Goal: Task Accomplishment & Management: Use online tool/utility

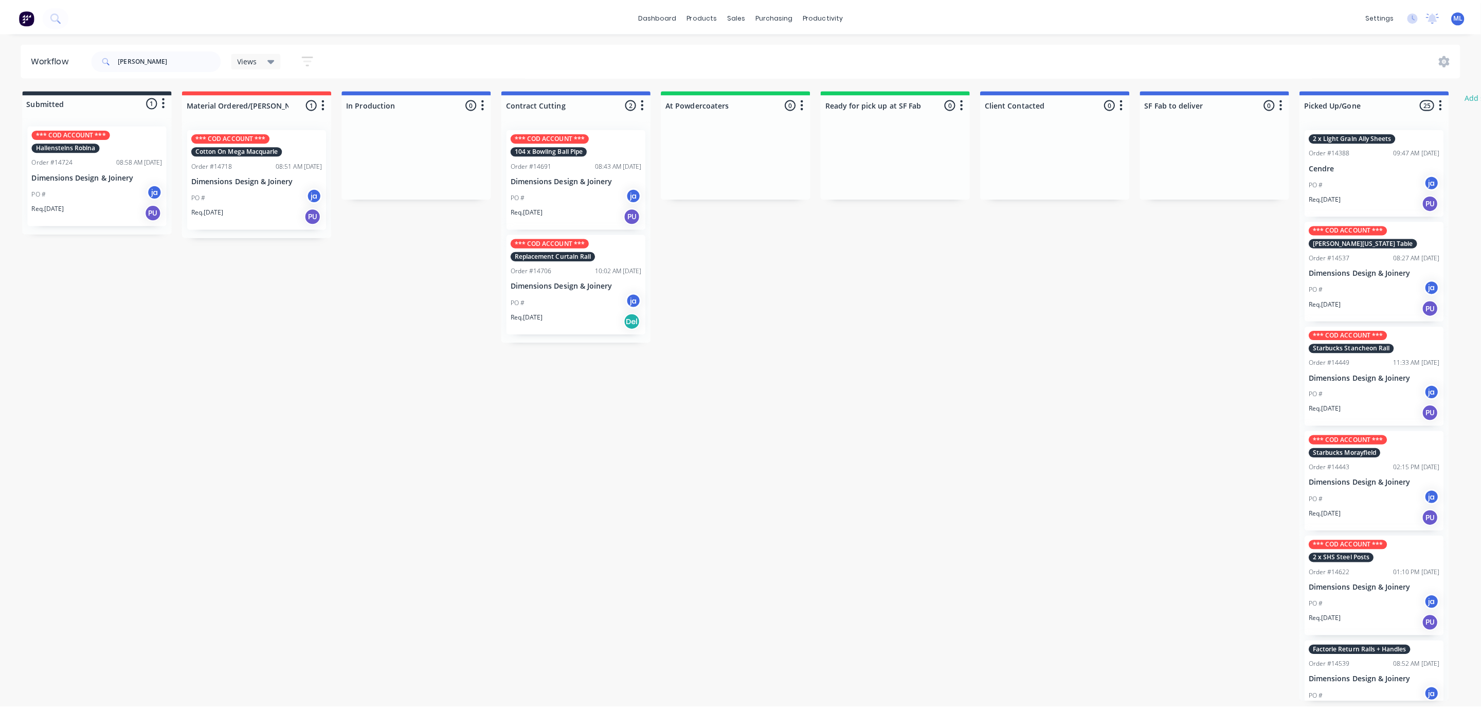
scroll to position [1466, 0]
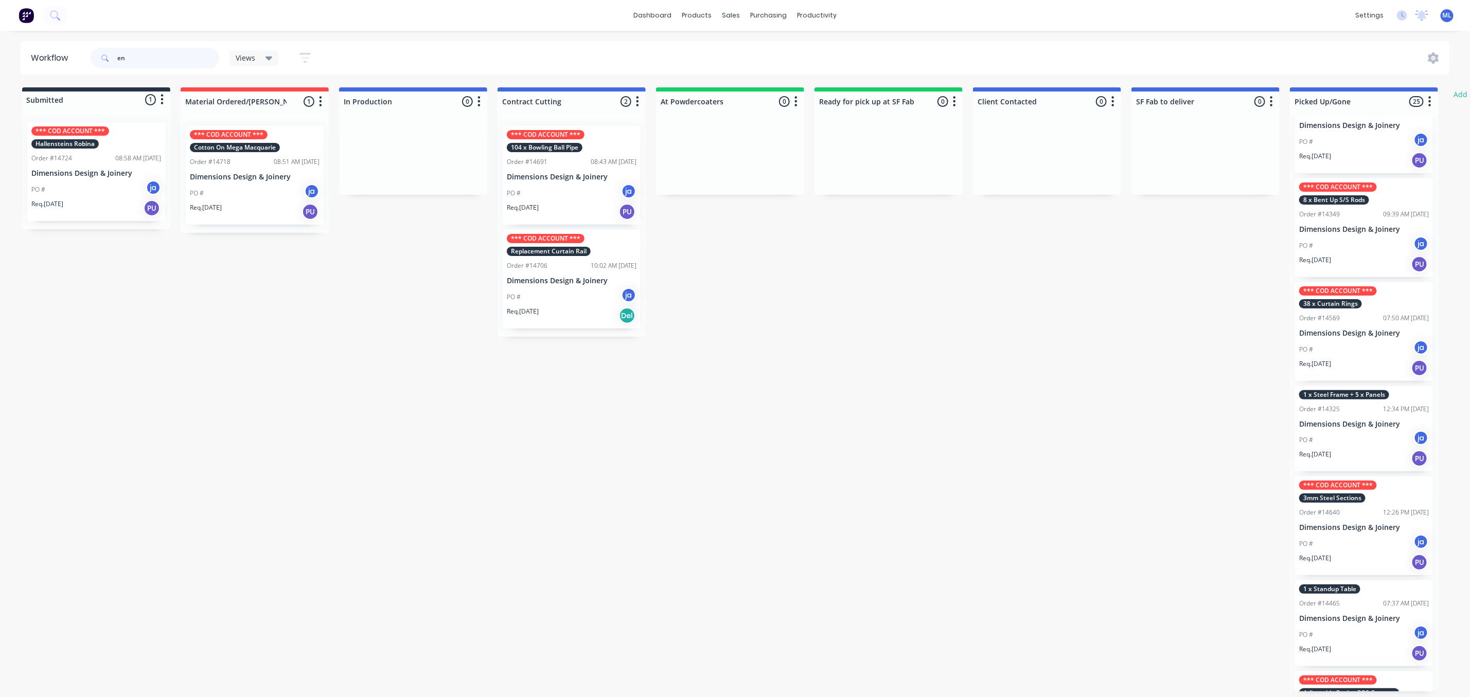
type input "e"
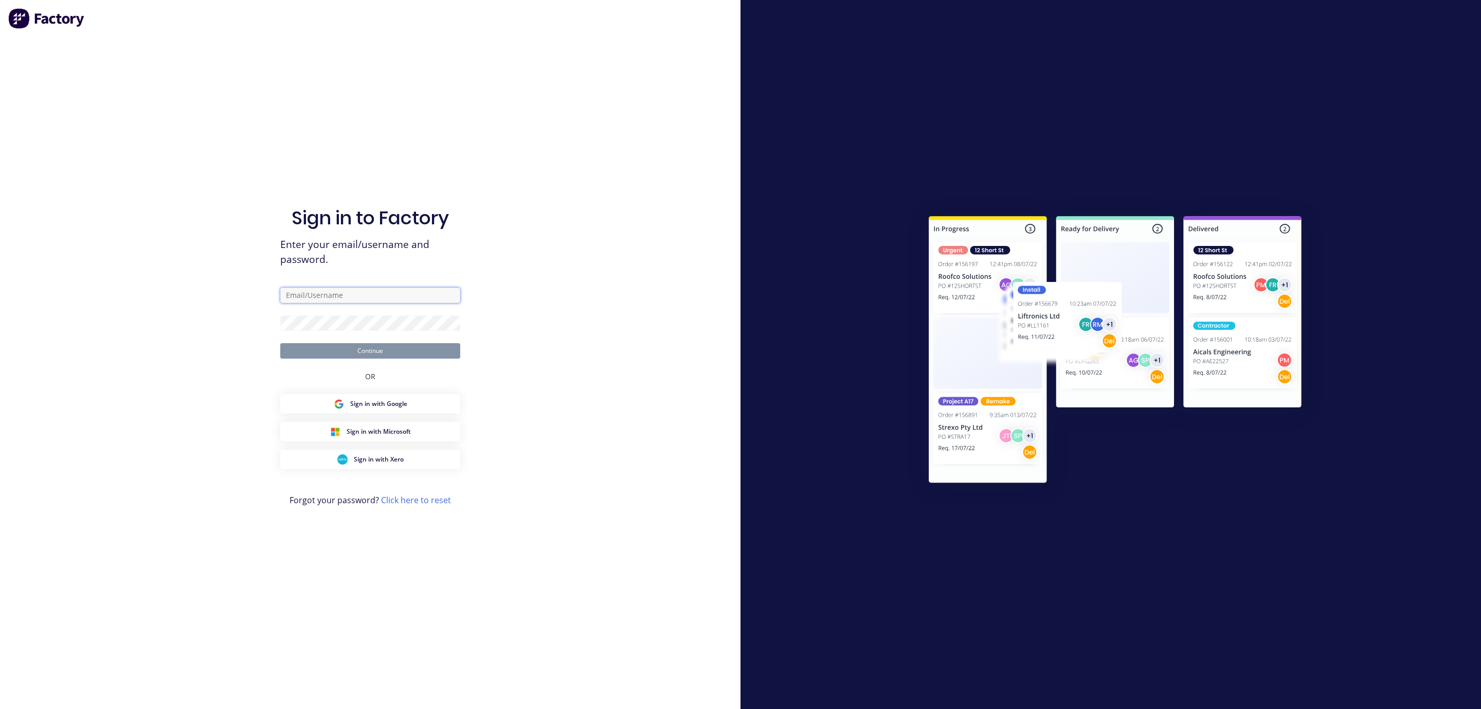
type input "[EMAIL_ADDRESS][DOMAIN_NAME]"
click at [392, 352] on button "Continue" at bounding box center [370, 350] width 180 height 15
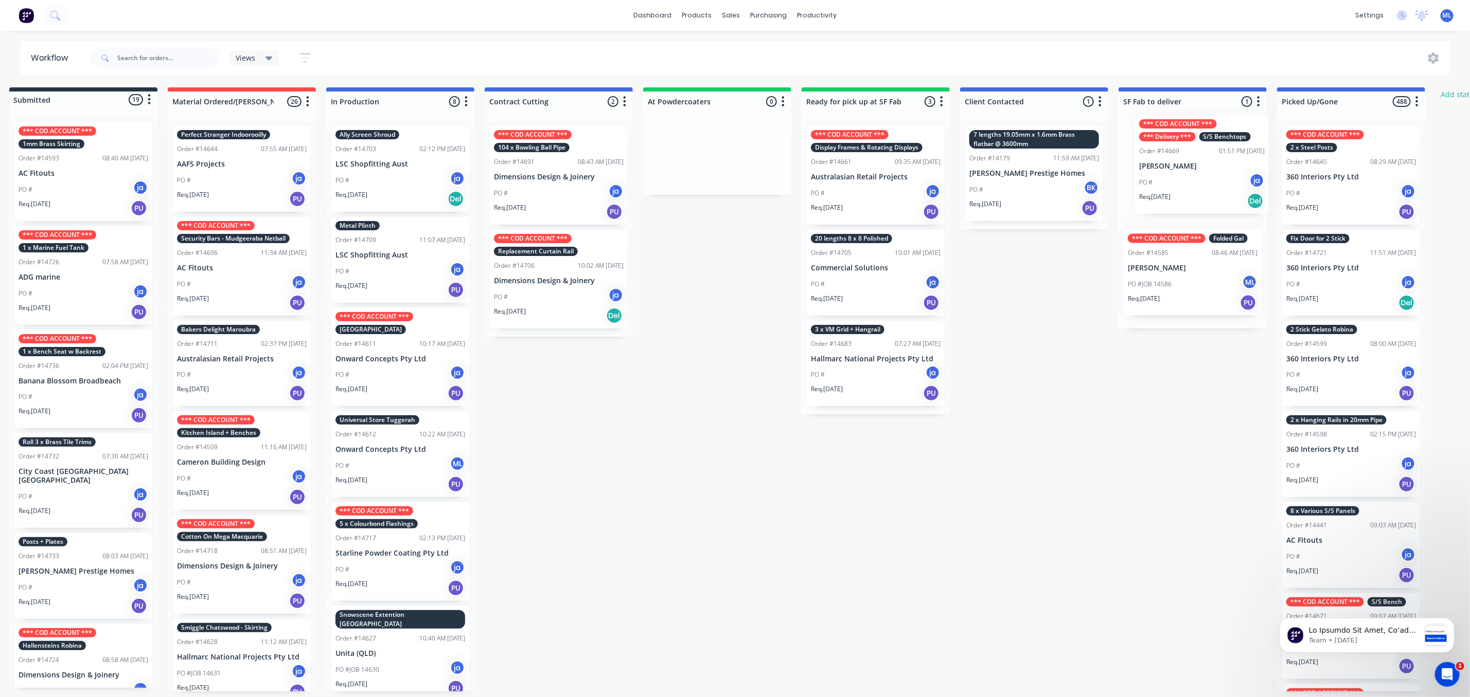
scroll to position [0, 47]
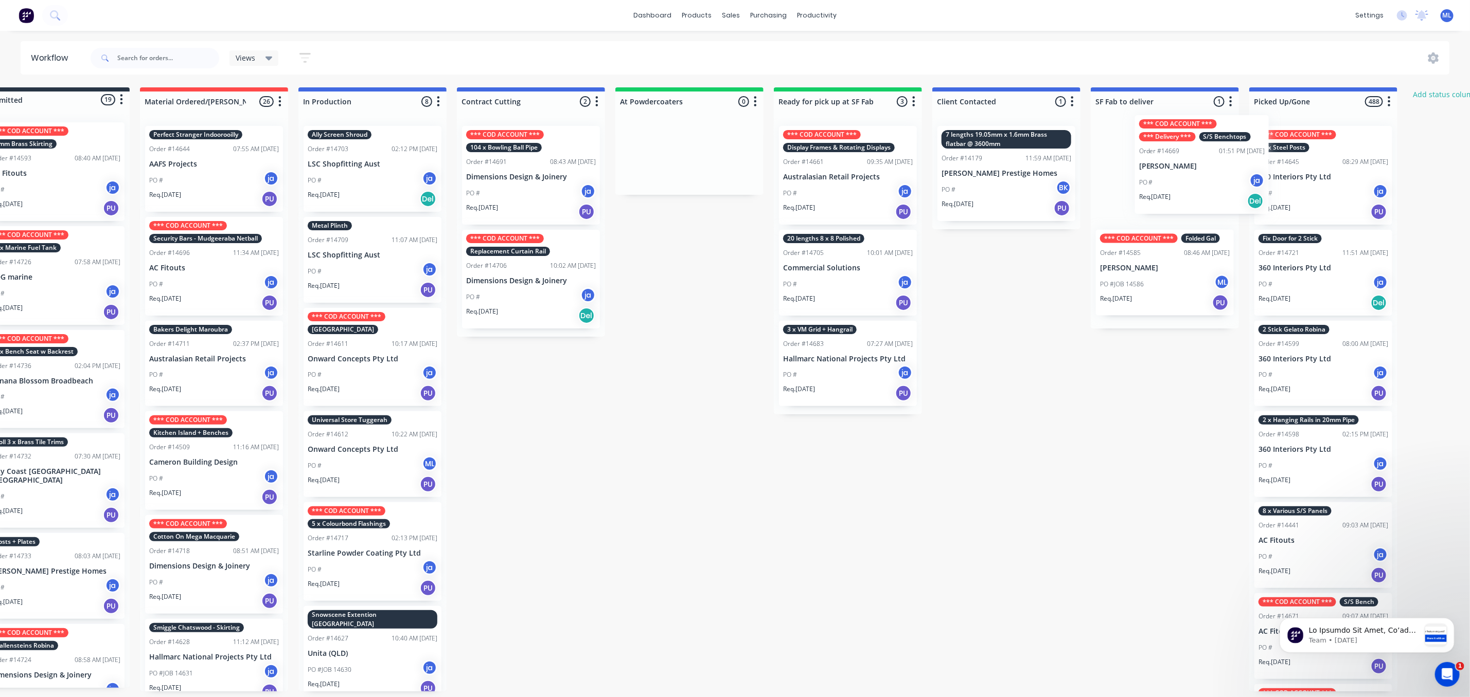
drag, startPoint x: 409, startPoint y: 174, endPoint x: 1191, endPoint y: 163, distance: 782.4
click at [1201, 164] on div "Submitted 19 Status colour #273444 hex #273444 Save Cancel Summaries Total orde…" at bounding box center [808, 389] width 1715 height 604
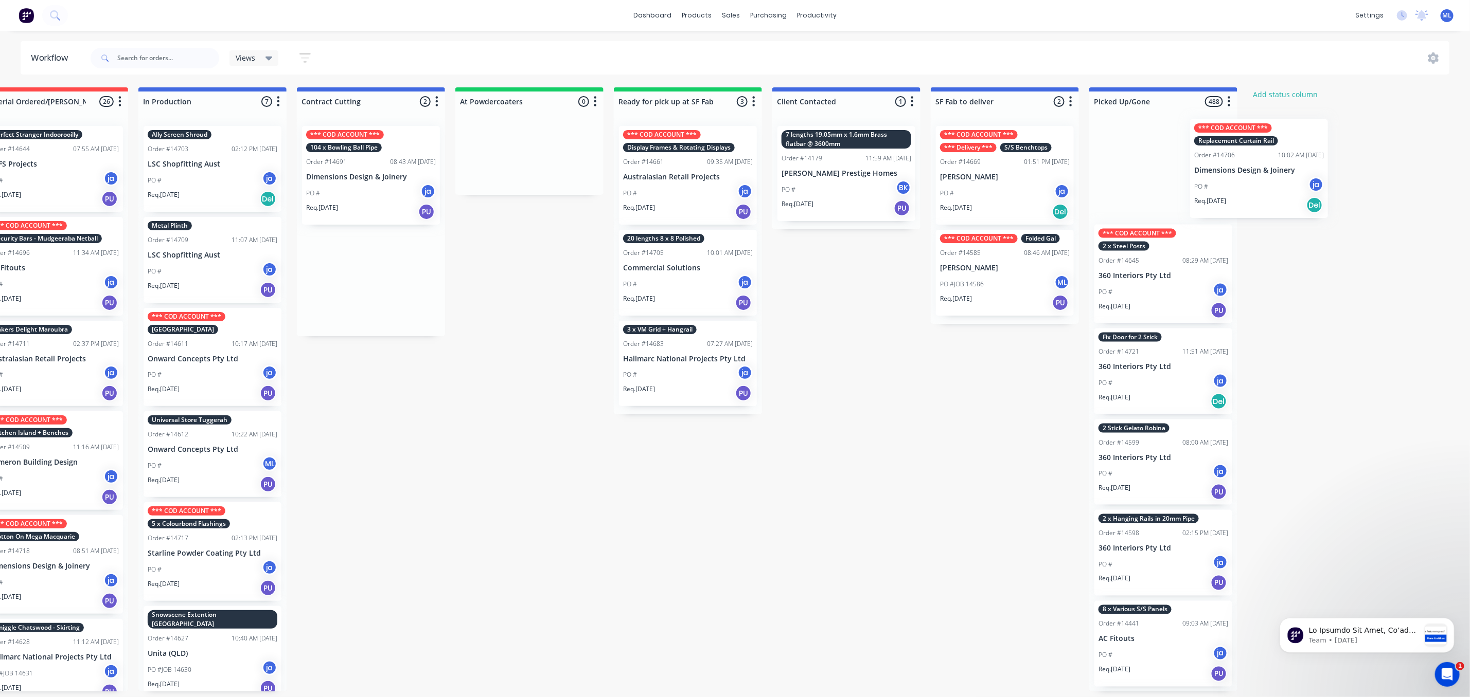
drag, startPoint x: 544, startPoint y: 272, endPoint x: 1230, endPoint y: 170, distance: 694.3
click at [1240, 170] on div "Submitted 19 Status colour #273444 hex #273444 Save Cancel Summaries Total orde…" at bounding box center [649, 389] width 1715 height 604
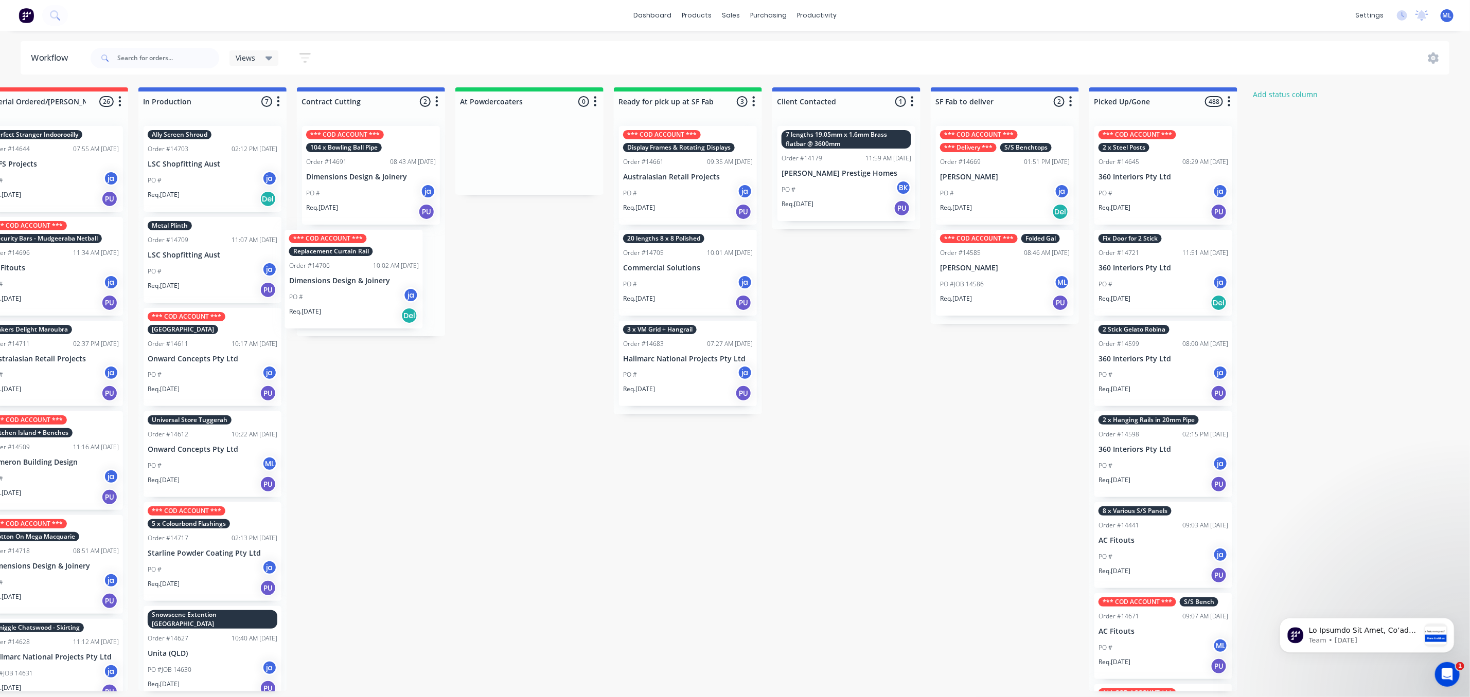
scroll to position [0, 218]
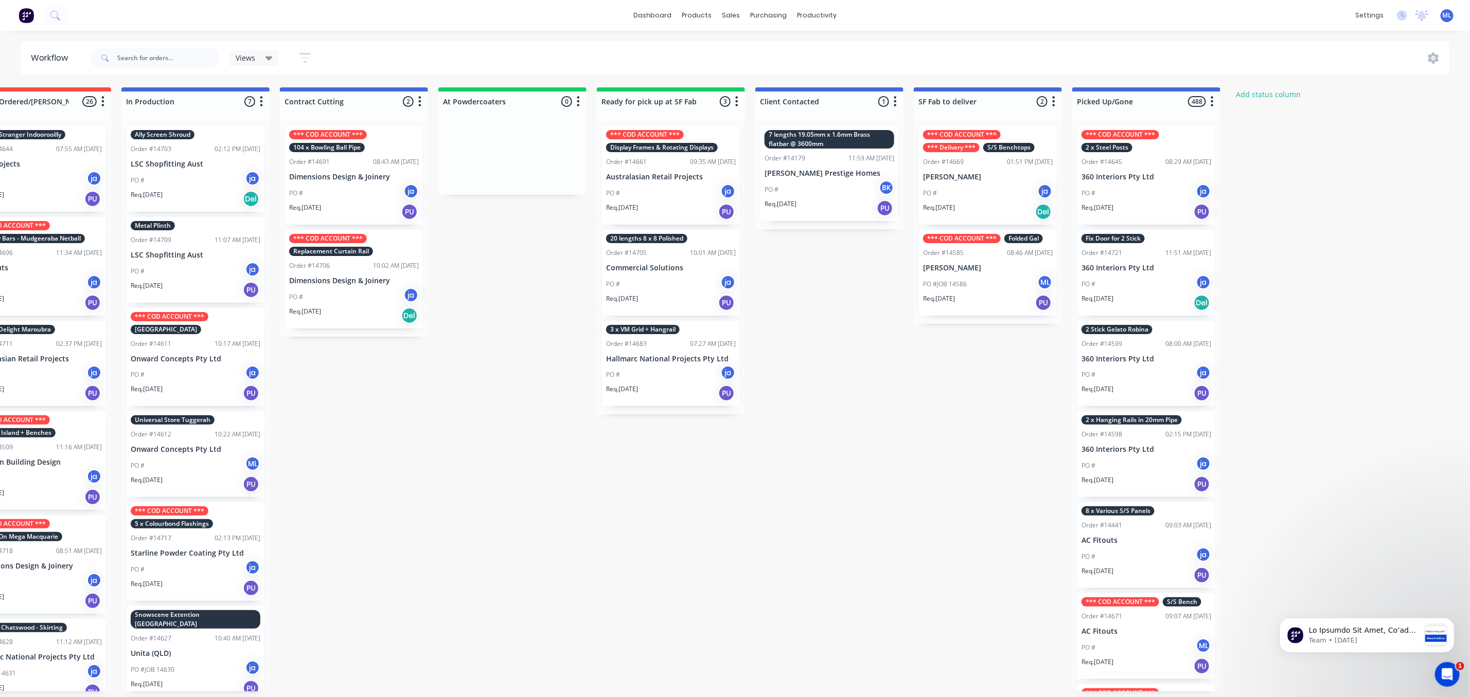
drag, startPoint x: 396, startPoint y: 283, endPoint x: 540, endPoint y: 236, distance: 151.9
click at [540, 236] on body "dashboard products sales purchasing productivity dashboard products Product Cat…" at bounding box center [517, 318] width 1470 height 636
click at [521, 250] on div "Submitted 19 Status colour #273444 hex #273444 Save Cancel Summaries Total orde…" at bounding box center [632, 389] width 1715 height 604
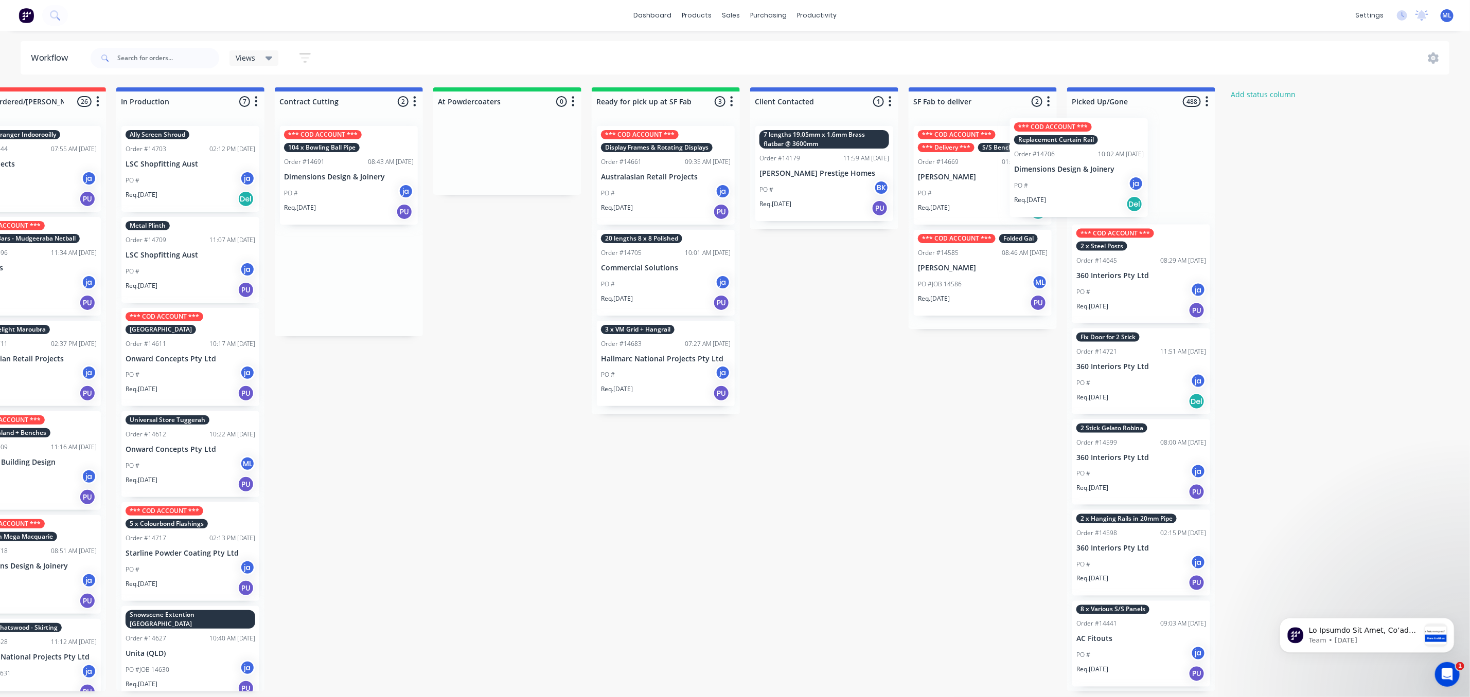
drag, startPoint x: 336, startPoint y: 284, endPoint x: 1108, endPoint y: 160, distance: 782.0
click at [1108, 160] on div "Submitted 19 Status colour #273444 hex #273444 Save Cancel Summaries Total orde…" at bounding box center [627, 389] width 1715 height 604
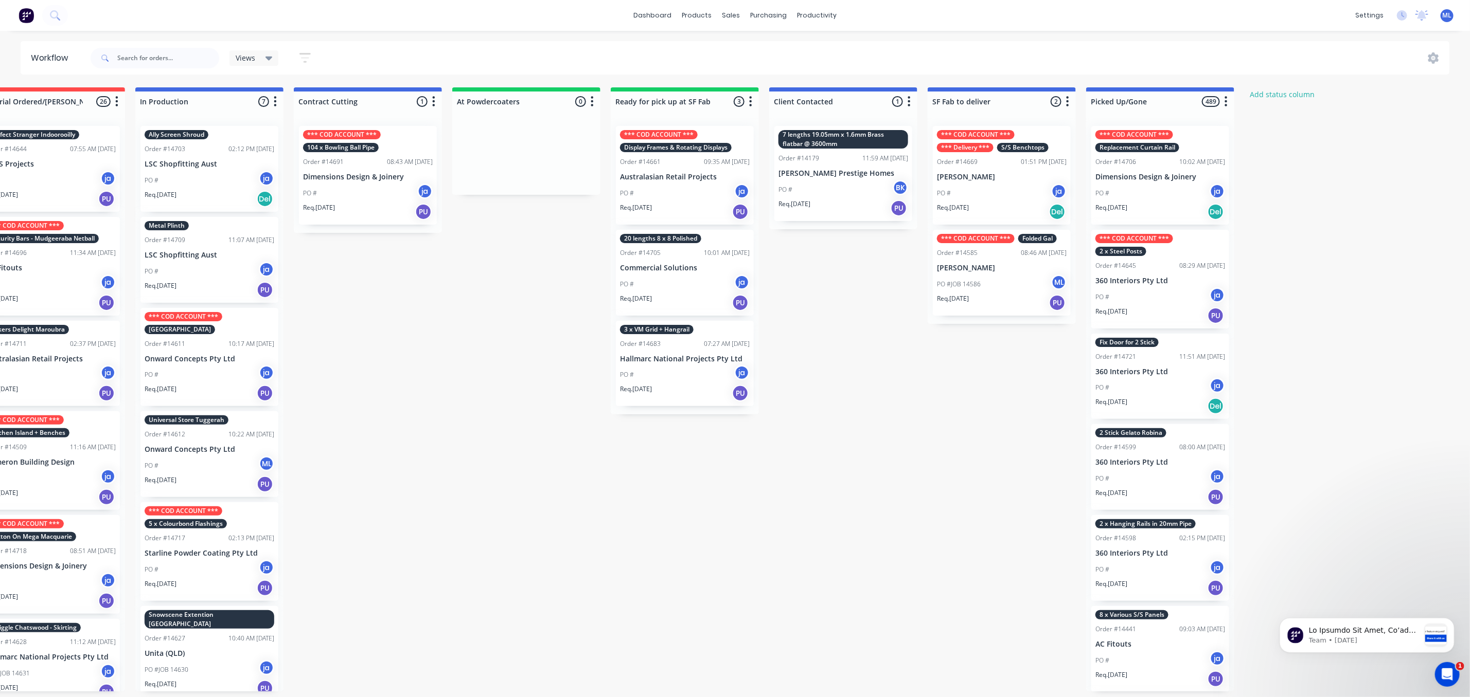
scroll to position [0, 0]
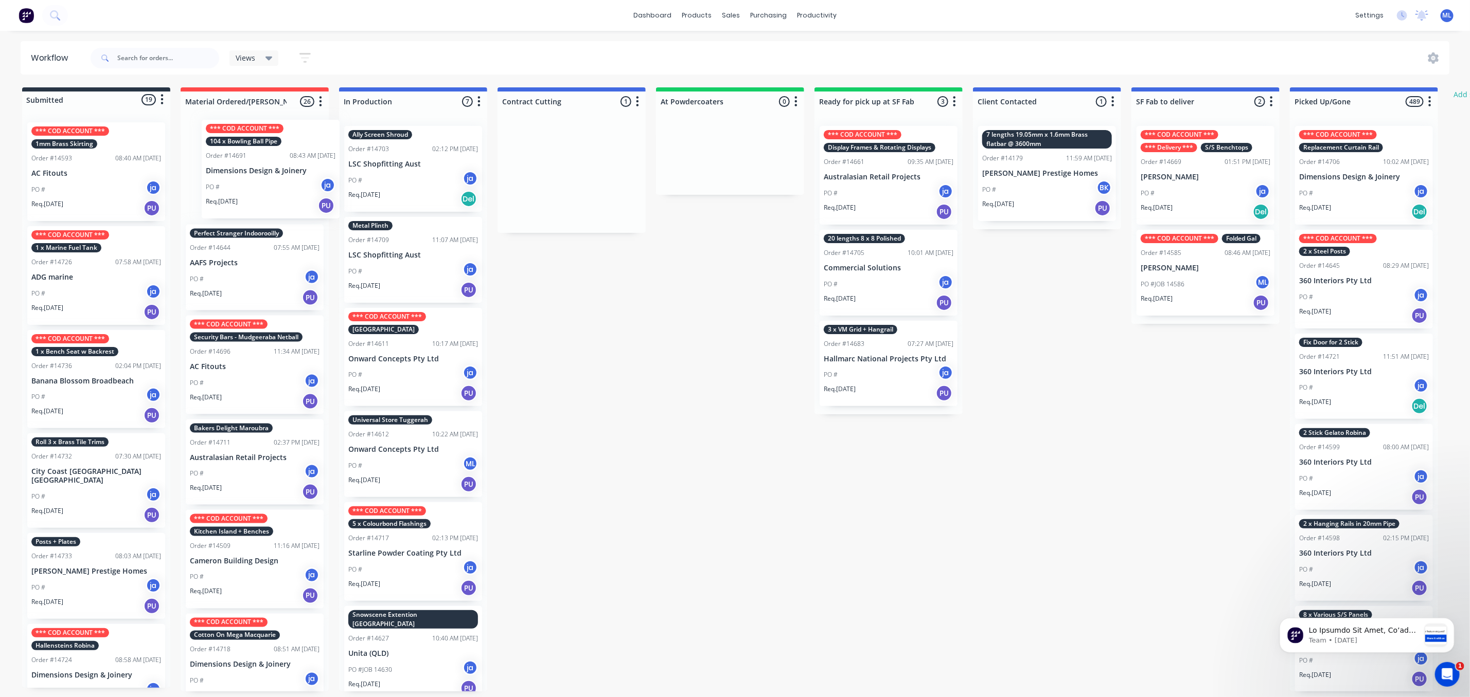
drag, startPoint x: 603, startPoint y: 188, endPoint x: 296, endPoint y: 181, distance: 307.2
click at [297, 181] on div "Submitted 19 Status colour #273444 hex #273444 Save Cancel Summaries Total orde…" at bounding box center [849, 389] width 1715 height 604
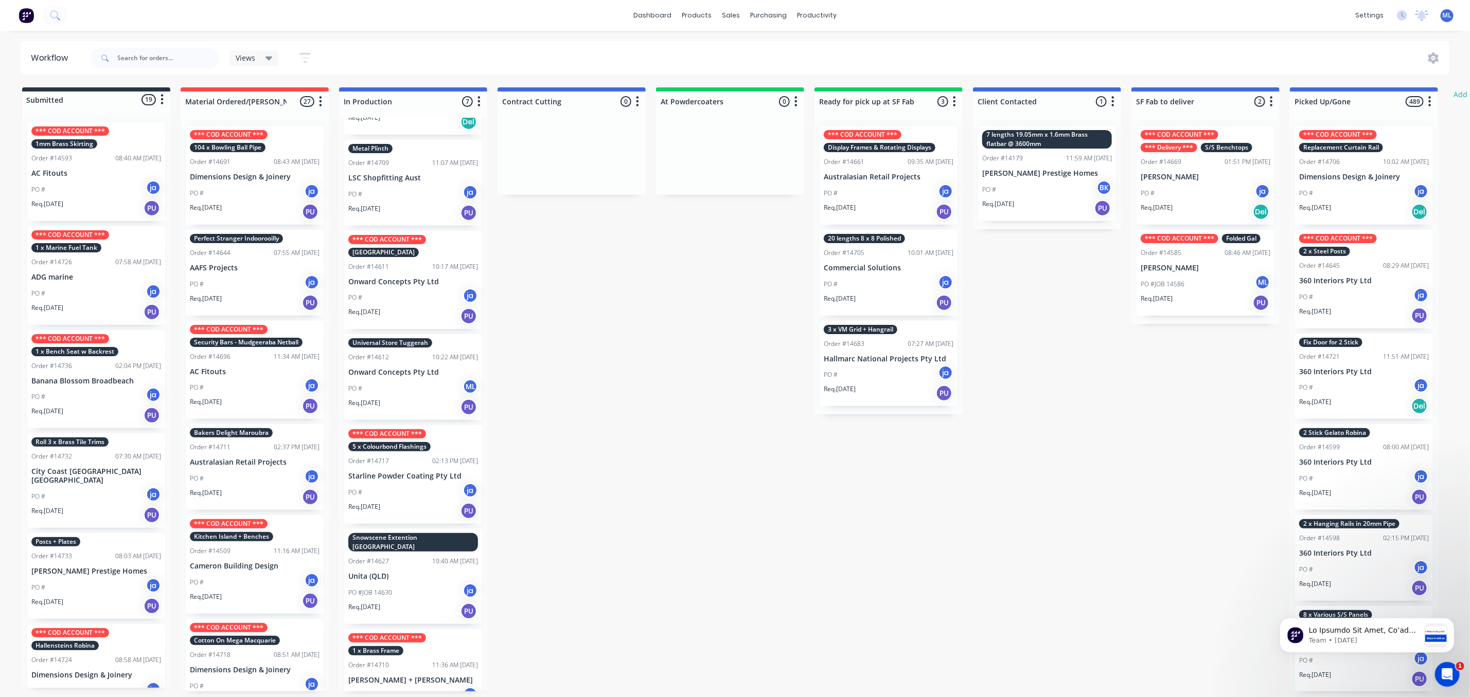
scroll to position [74, 0]
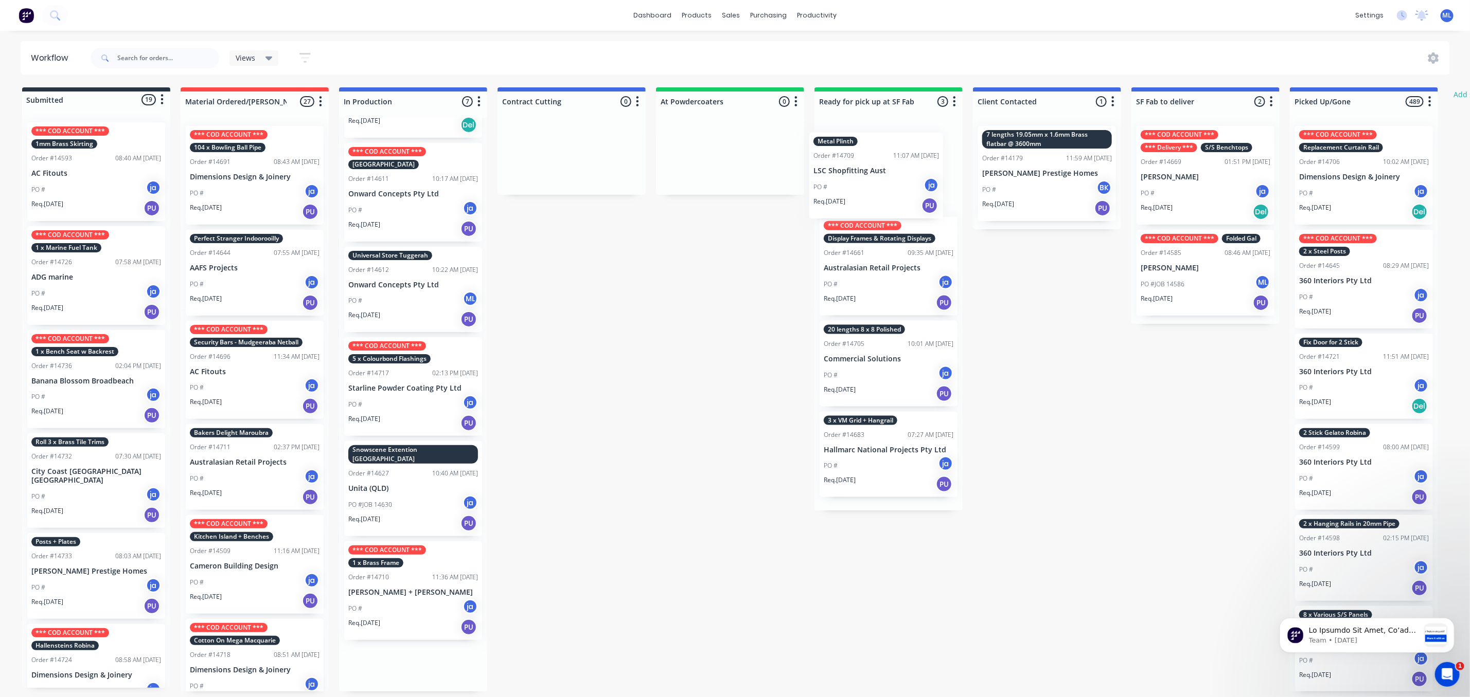
drag, startPoint x: 406, startPoint y: 185, endPoint x: 875, endPoint y: 178, distance: 468.6
click at [875, 178] on div "Submitted 19 Status colour #273444 hex #273444 Save Cancel Summaries Total orde…" at bounding box center [849, 389] width 1715 height 604
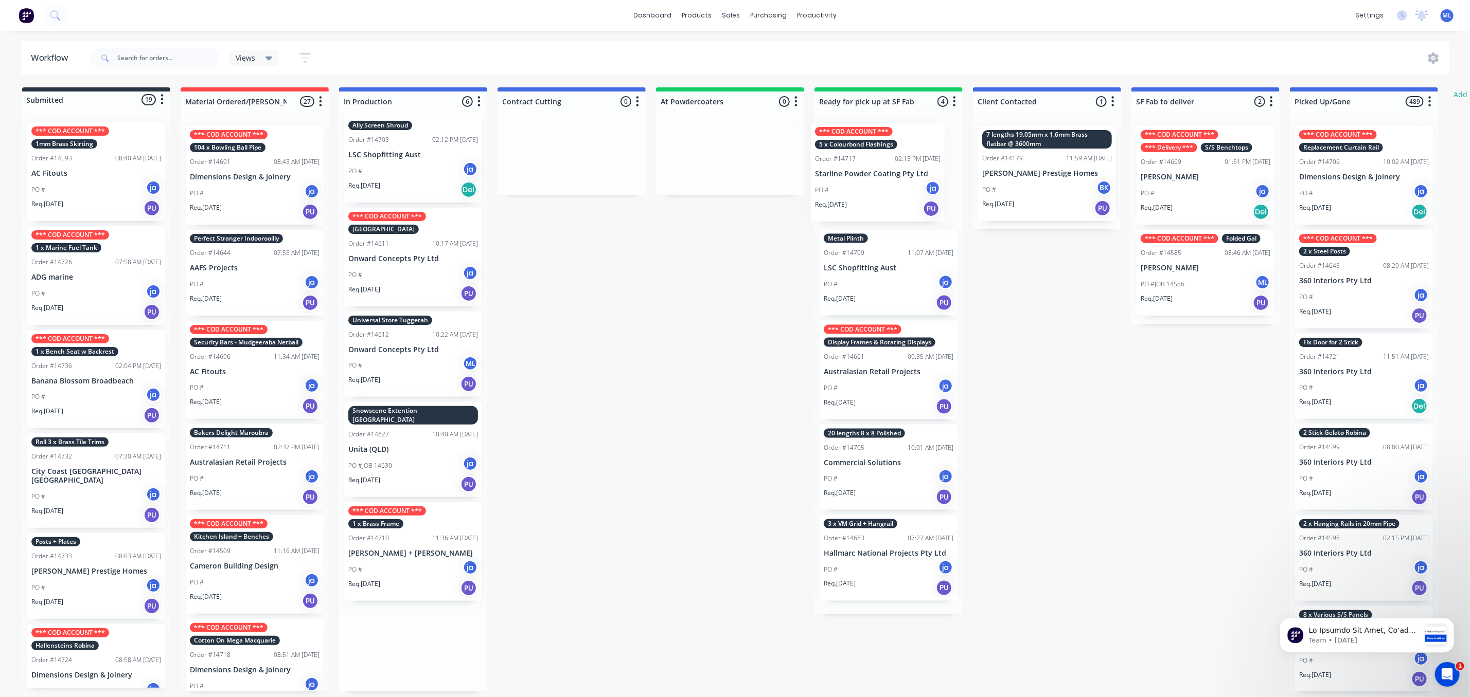
scroll to position [0, 0]
drag, startPoint x: 417, startPoint y: 449, endPoint x: 888, endPoint y: 175, distance: 545.1
click at [888, 175] on div "Submitted 19 Status colour #273444 hex #273444 Save Cancel Summaries Total orde…" at bounding box center [849, 389] width 1715 height 604
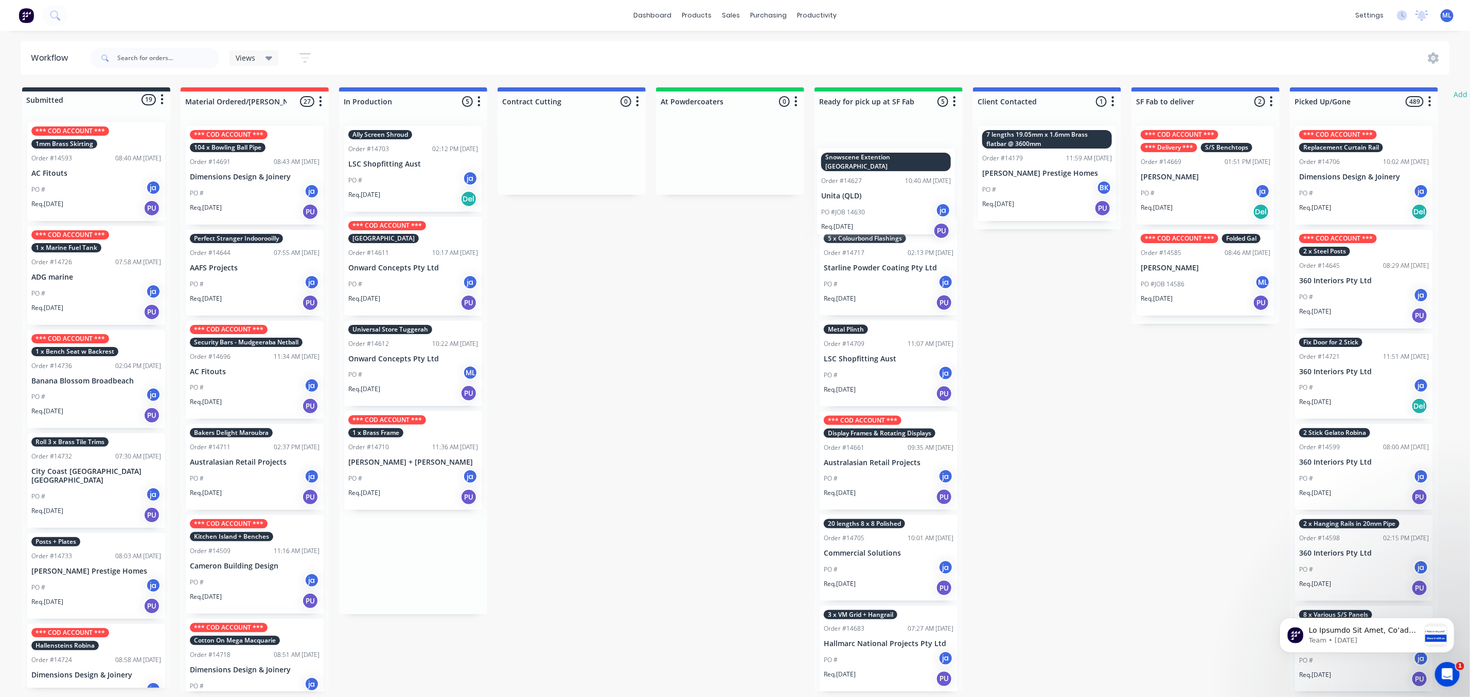
drag, startPoint x: 366, startPoint y: 452, endPoint x: 849, endPoint y: 177, distance: 555.2
click at [849, 177] on div "Submitted 19 Status colour #273444 hex #273444 Save Cancel Summaries Total orde…" at bounding box center [849, 389] width 1715 height 604
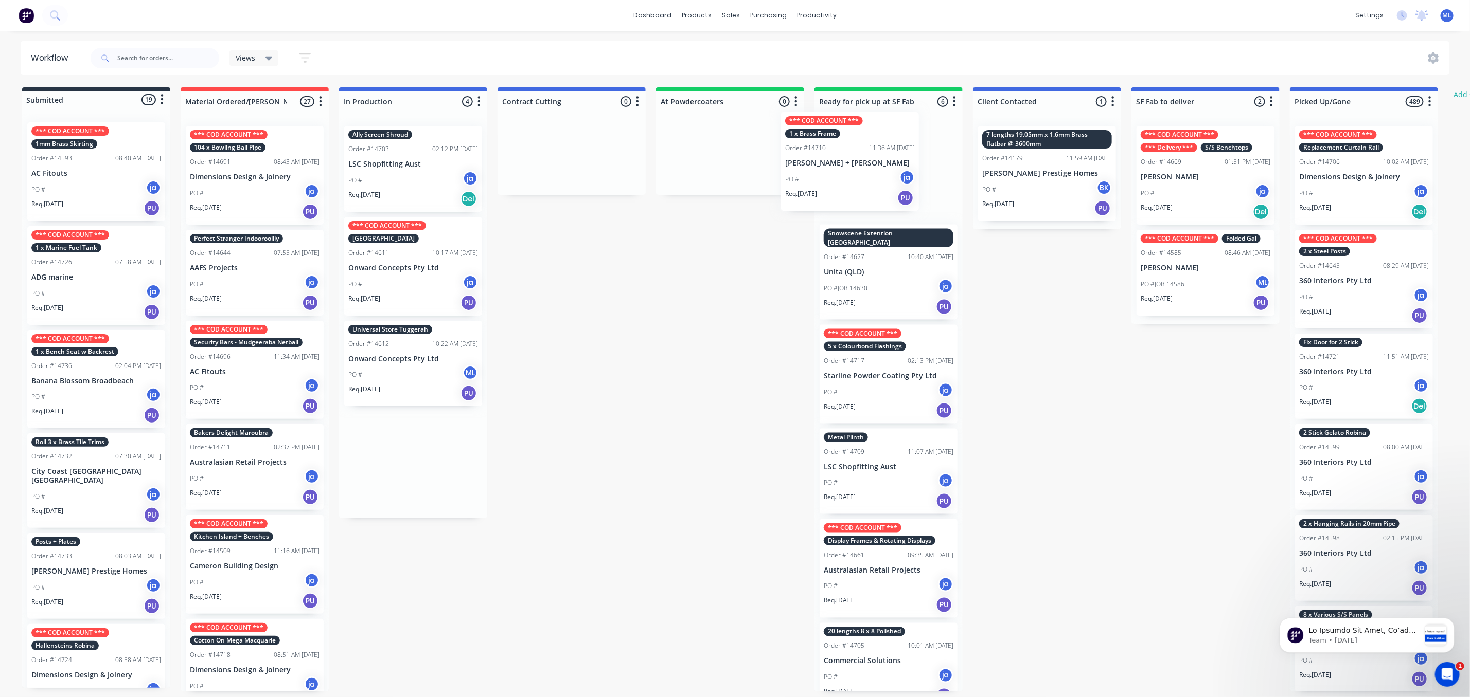
drag, startPoint x: 373, startPoint y: 462, endPoint x: 824, endPoint y: 151, distance: 547.3
click at [824, 151] on div "Submitted 19 Status colour #273444 hex #273444 Save Cancel Summaries Total orde…" at bounding box center [849, 389] width 1715 height 604
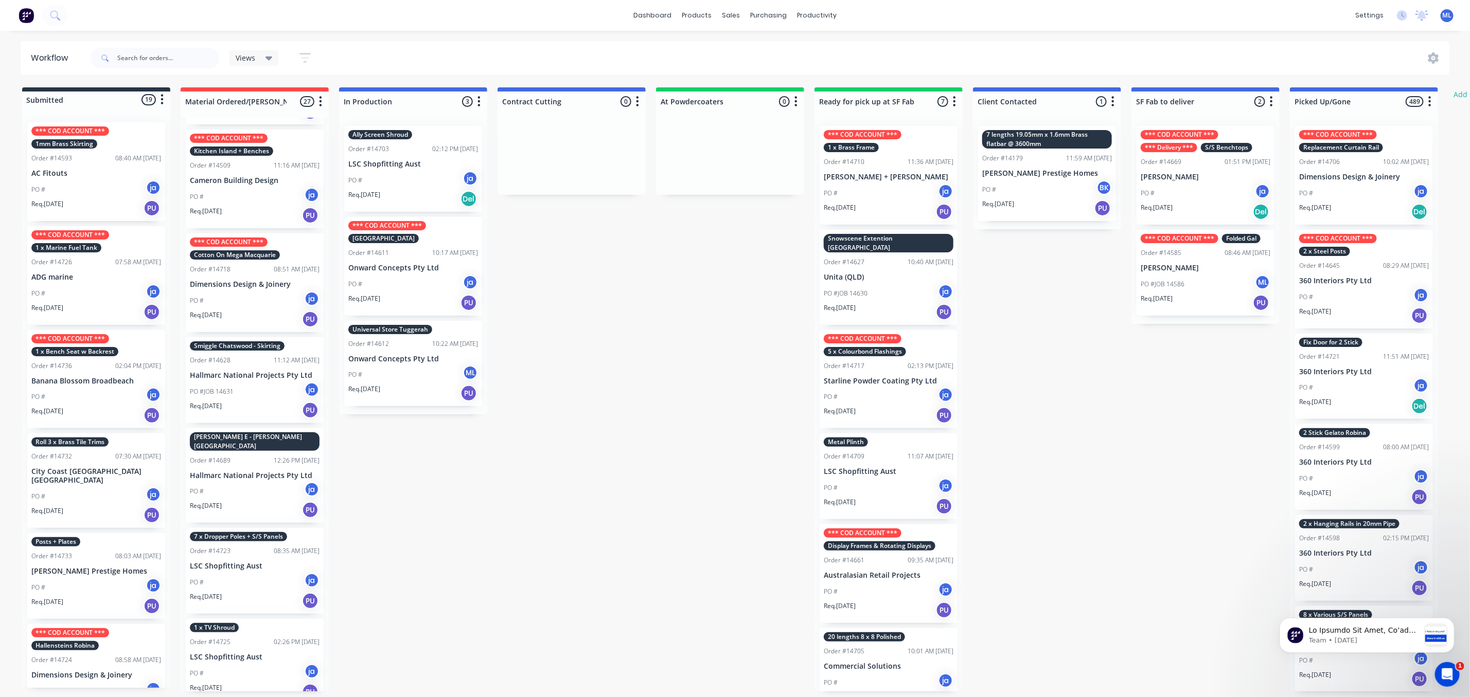
scroll to position [463, 0]
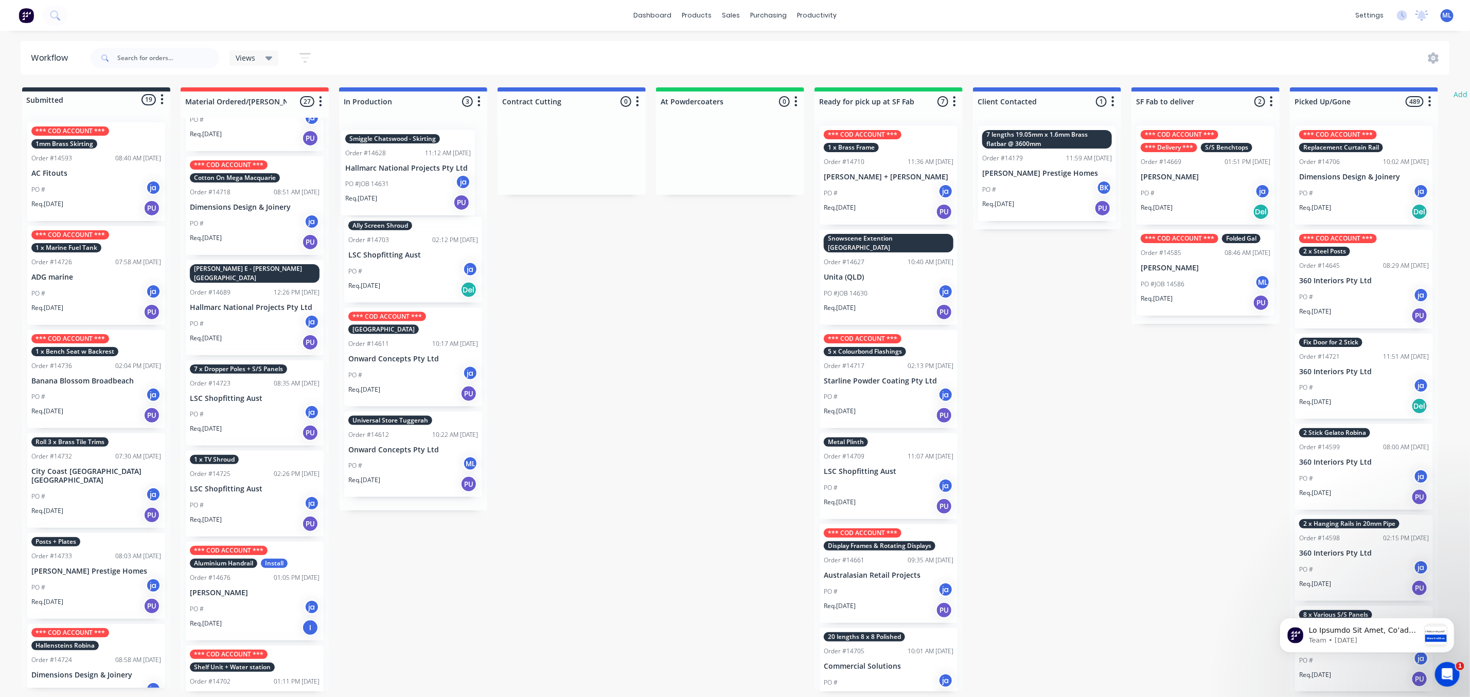
drag, startPoint x: 257, startPoint y: 306, endPoint x: 415, endPoint y: 176, distance: 204.7
click at [415, 176] on div "Submitted 19 Status colour #273444 hex #273444 Save Cancel Summaries Total orde…" at bounding box center [849, 389] width 1715 height 604
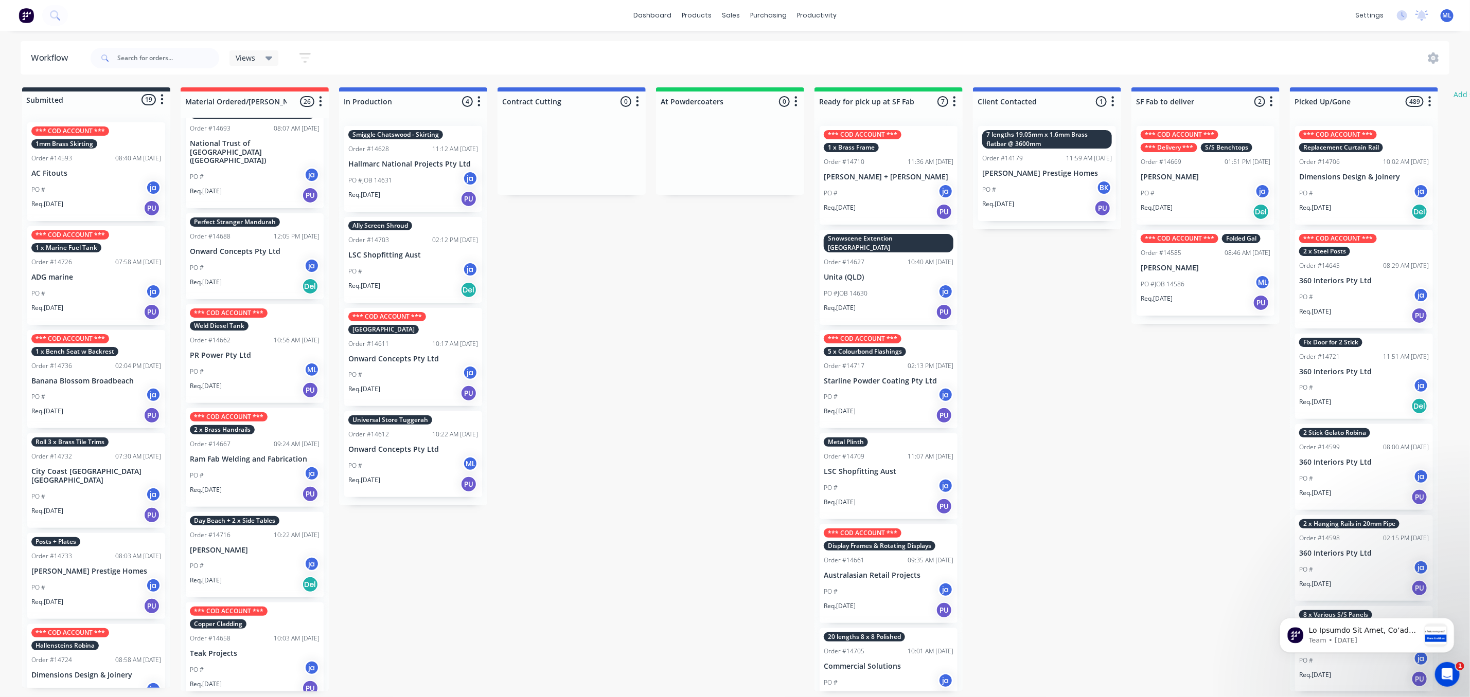
scroll to position [1157, 0]
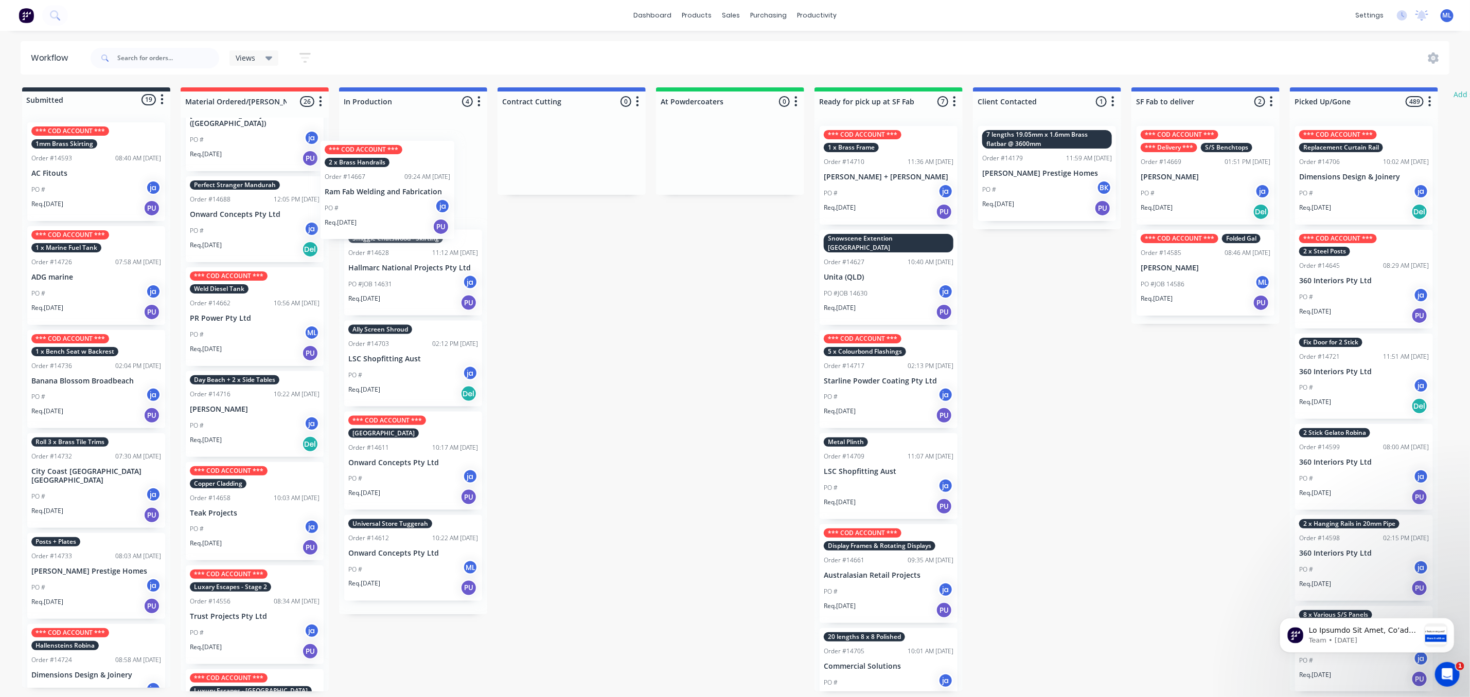
drag, startPoint x: 244, startPoint y: 420, endPoint x: 392, endPoint y: 186, distance: 277.1
click at [392, 186] on div "Submitted 19 Status colour #273444 hex #273444 Save Cancel Summaries Total orde…" at bounding box center [849, 389] width 1715 height 604
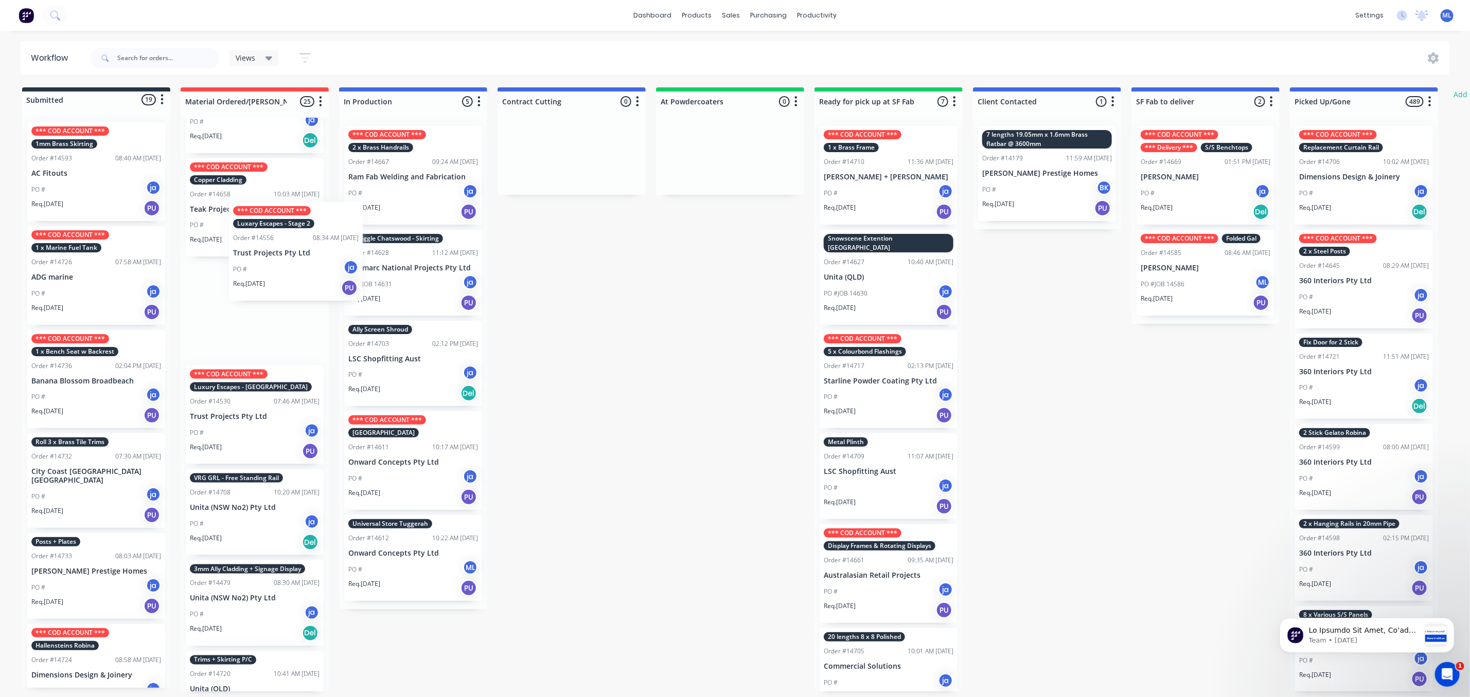
scroll to position [1446, 0]
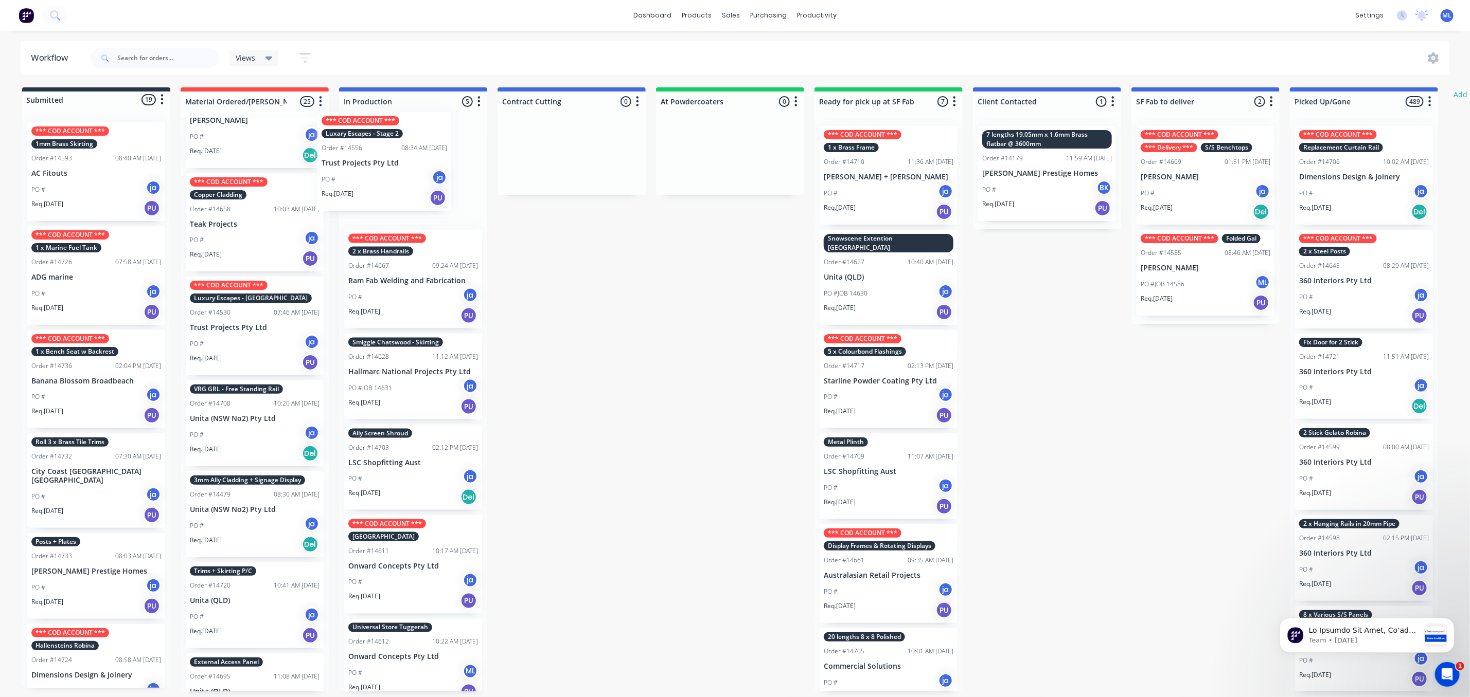
drag, startPoint x: 259, startPoint y: 301, endPoint x: 394, endPoint y: 174, distance: 185.2
click at [394, 174] on div "Submitted 19 Status colour #273444 hex #273444 Save Cancel Summaries Total orde…" at bounding box center [849, 389] width 1715 height 604
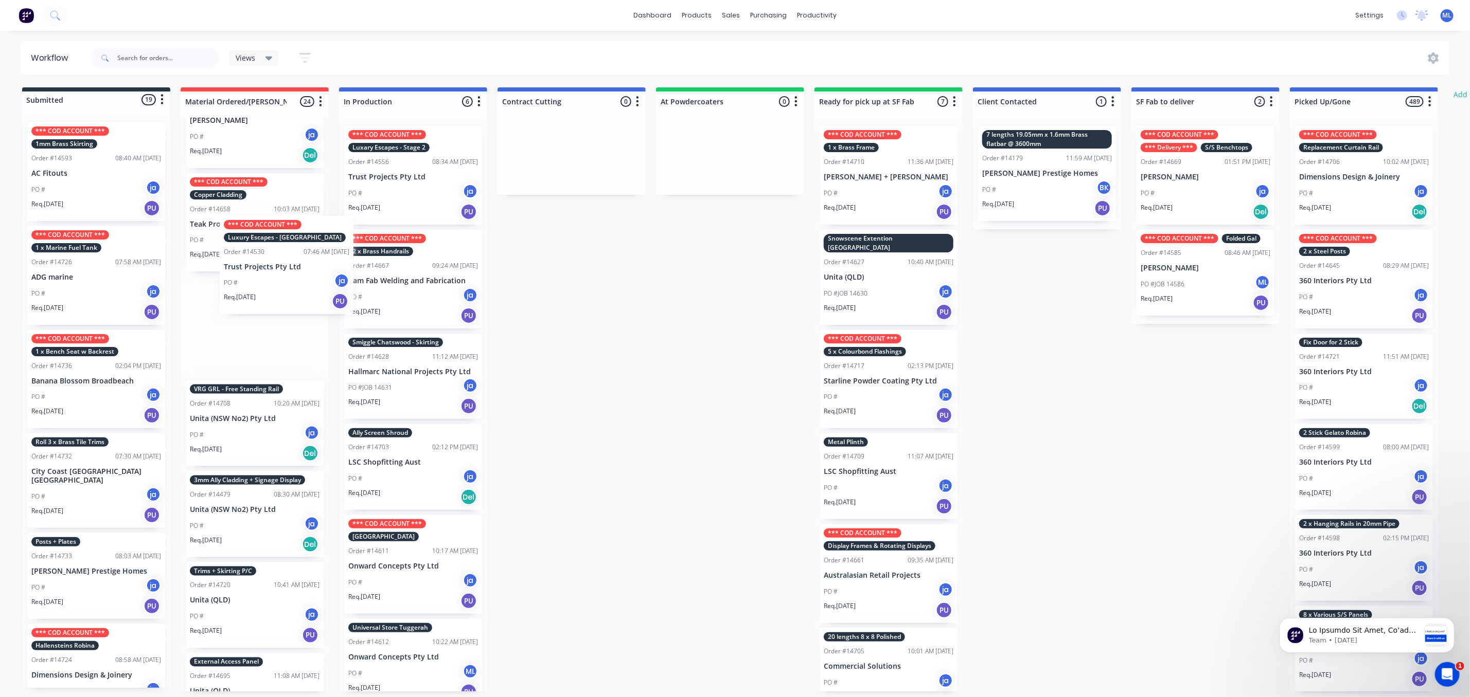
scroll to position [1440, 0]
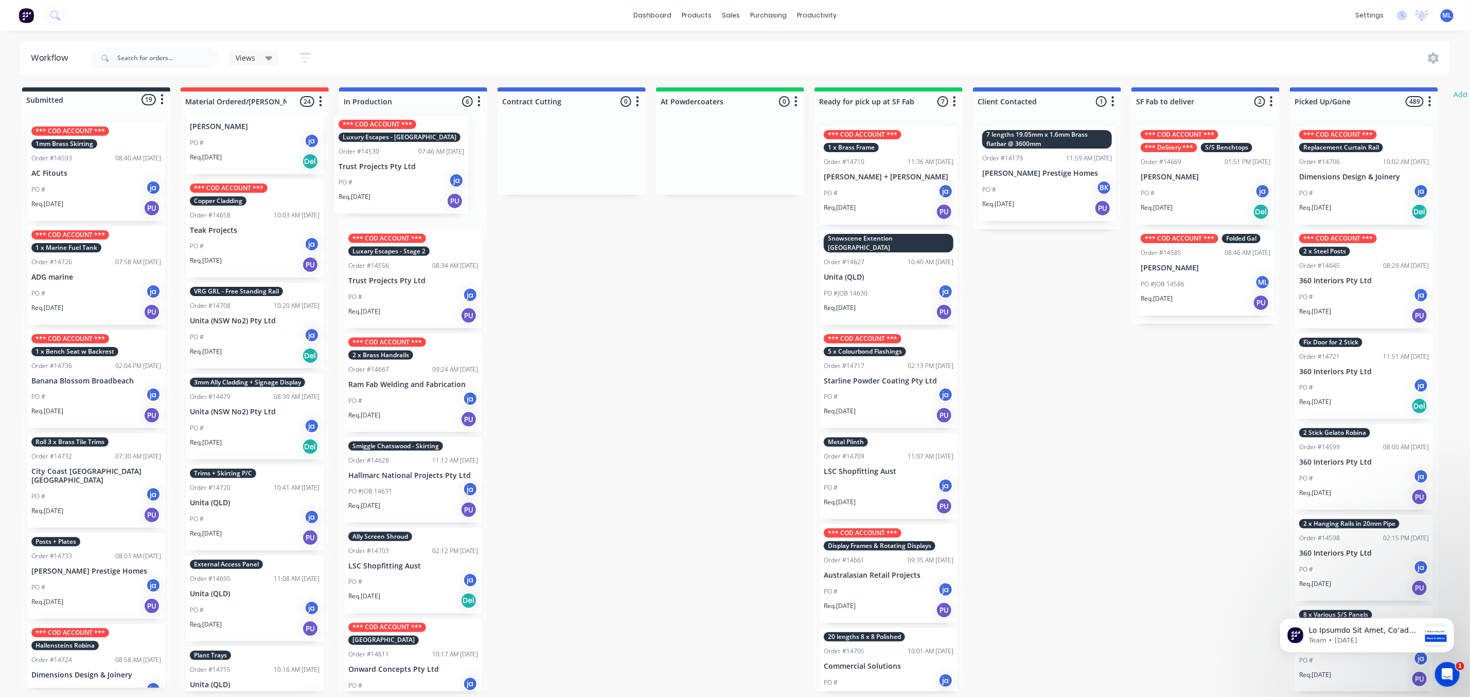
drag, startPoint x: 252, startPoint y: 324, endPoint x: 405, endPoint y: 176, distance: 212.8
click at [405, 176] on div "Submitted 19 Status colour #273444 hex #273444 Save Cancel Summaries Total orde…" at bounding box center [849, 389] width 1715 height 604
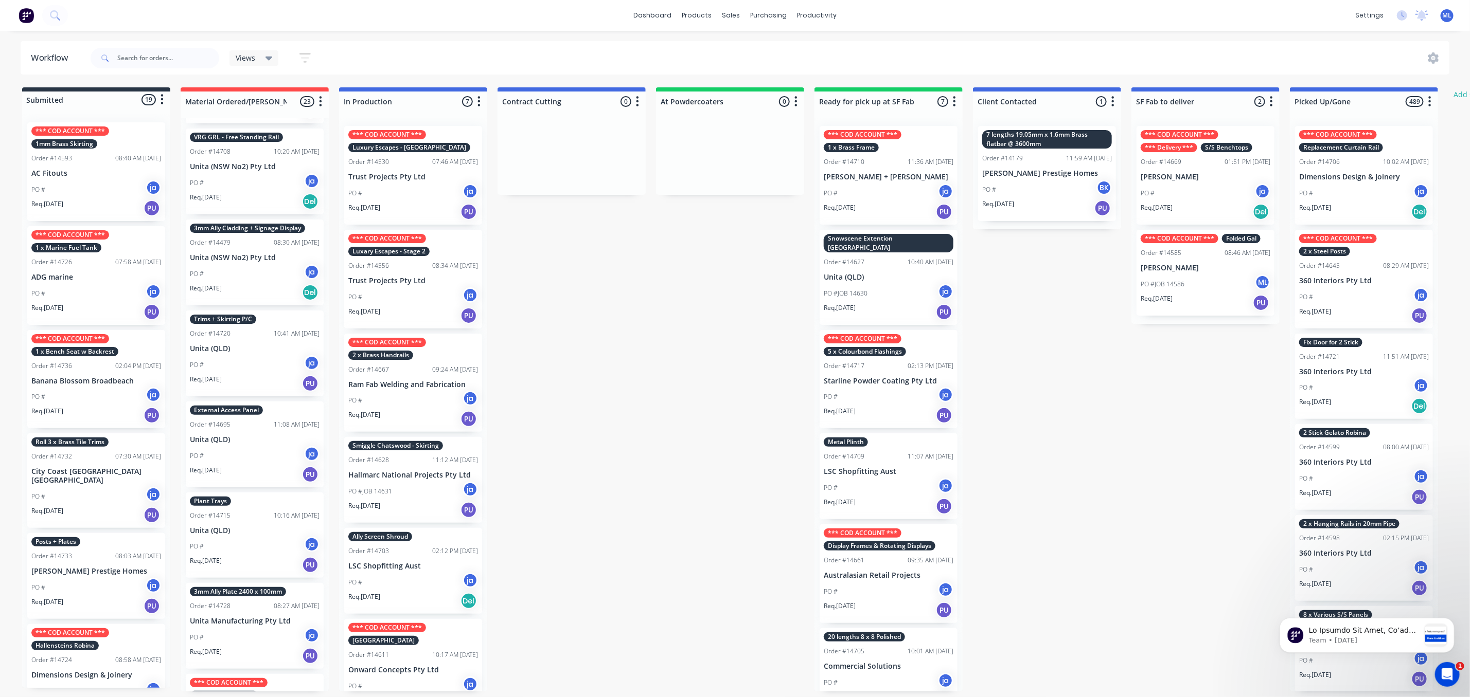
scroll to position [1653, 0]
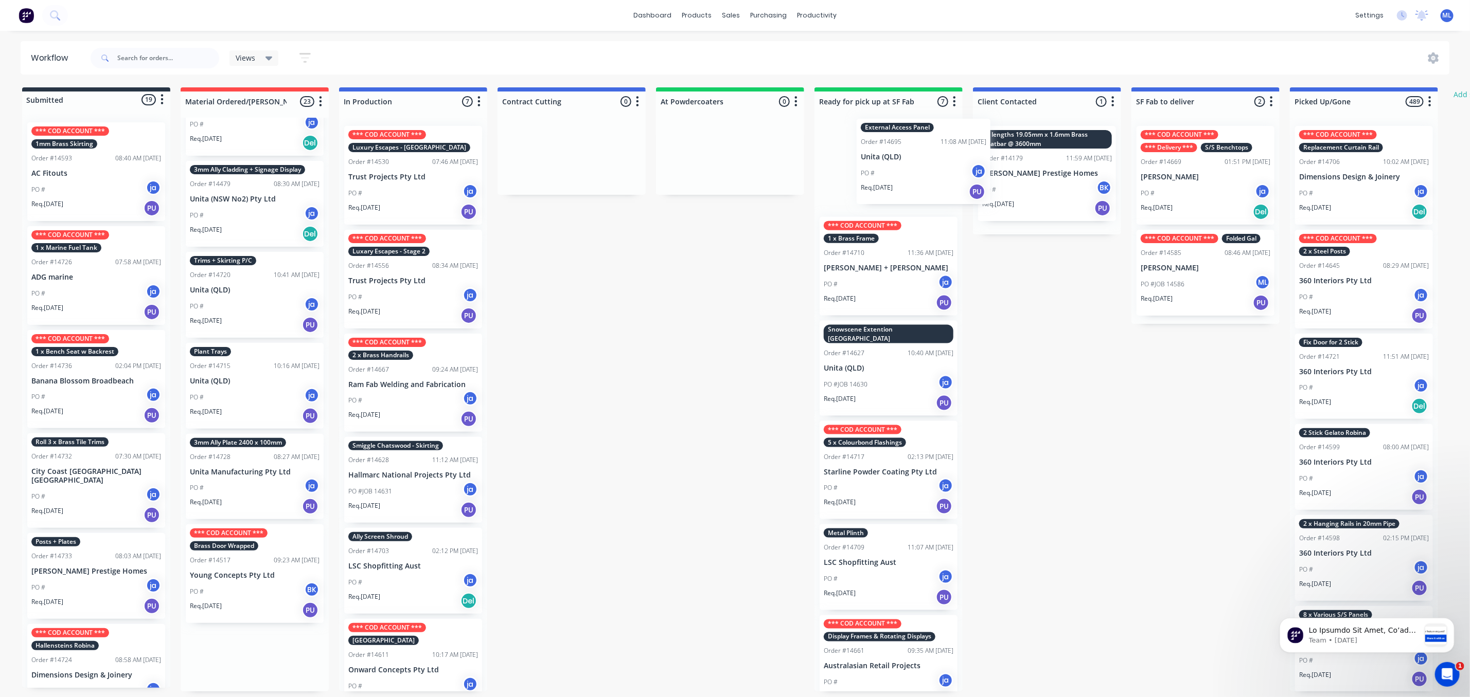
drag, startPoint x: 249, startPoint y: 352, endPoint x: 900, endPoint y: 141, distance: 684.5
click at [906, 142] on div "Submitted 19 Status colour #273444 hex #273444 Save Cancel Summaries Total orde…" at bounding box center [849, 389] width 1715 height 604
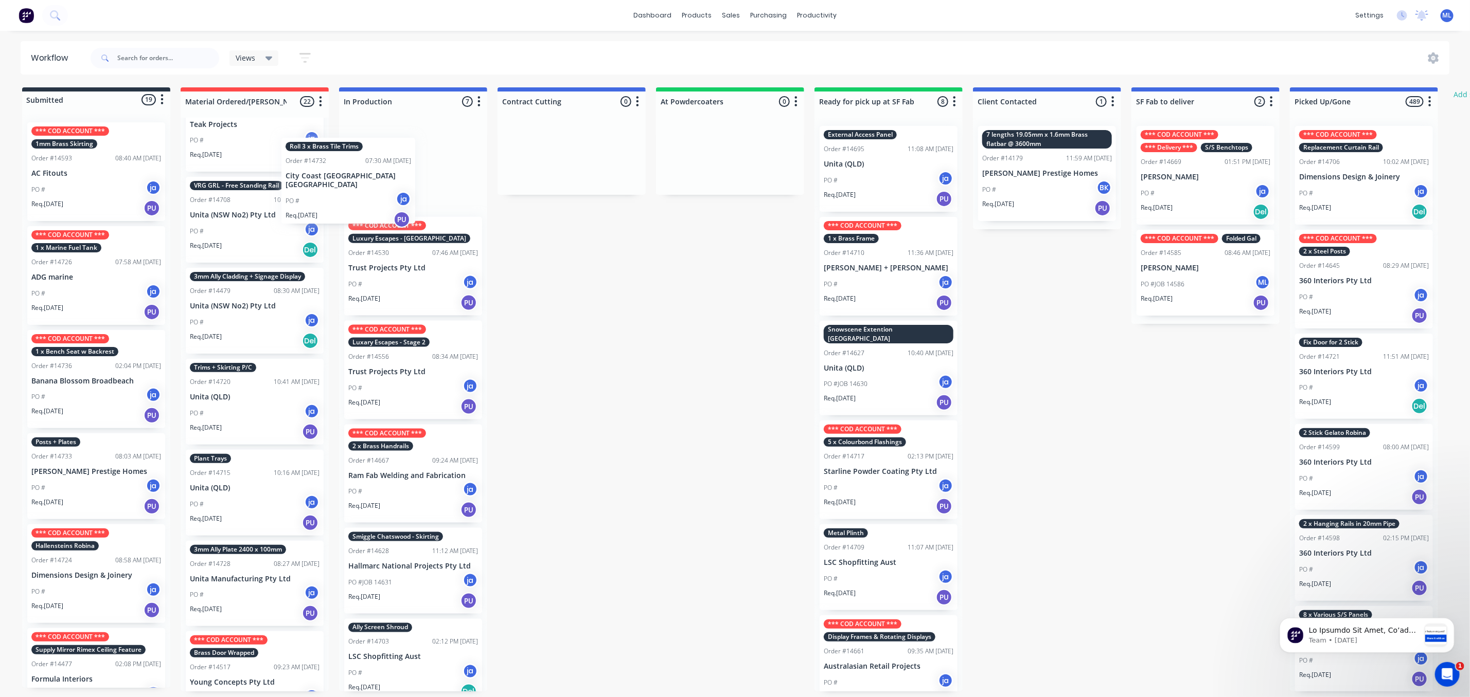
scroll to position [0, 0]
drag, startPoint x: 92, startPoint y: 467, endPoint x: 388, endPoint y: 153, distance: 431.2
click at [388, 153] on div "Submitted 19 Status colour #273444 hex #273444 Save Cancel Summaries Total orde…" at bounding box center [849, 389] width 1715 height 604
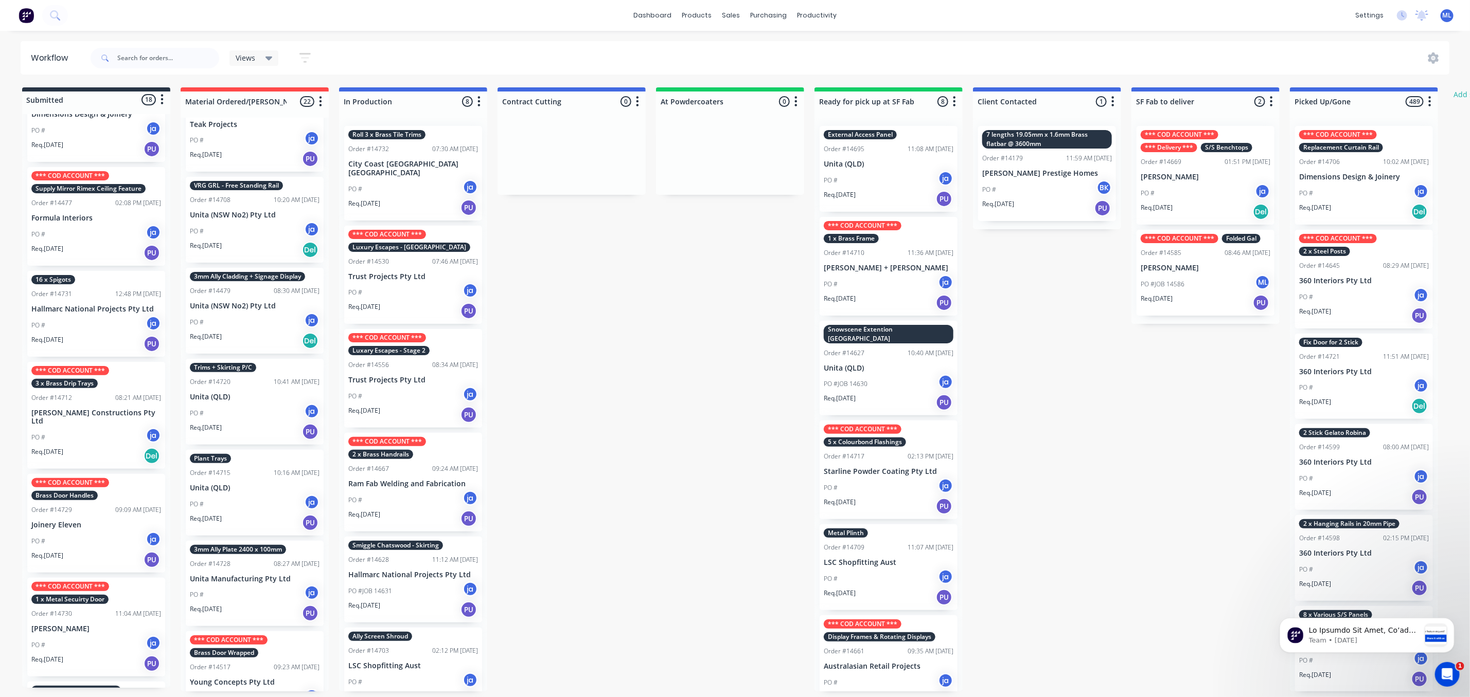
scroll to position [463, 0]
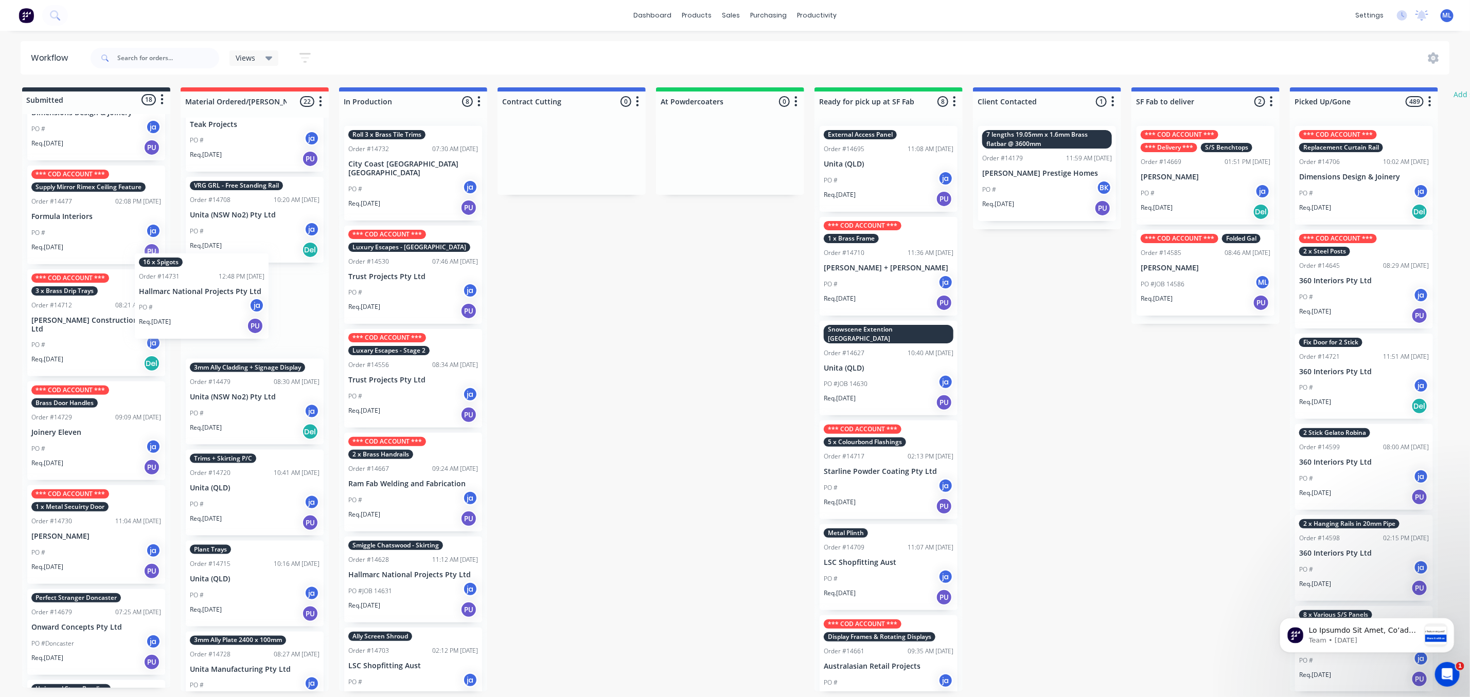
drag, startPoint x: 66, startPoint y: 314, endPoint x: 177, endPoint y: 298, distance: 112.2
click at [177, 298] on div "Submitted 18 Status colour #273444 hex #273444 Save Cancel Summaries Total orde…" at bounding box center [849, 389] width 1715 height 604
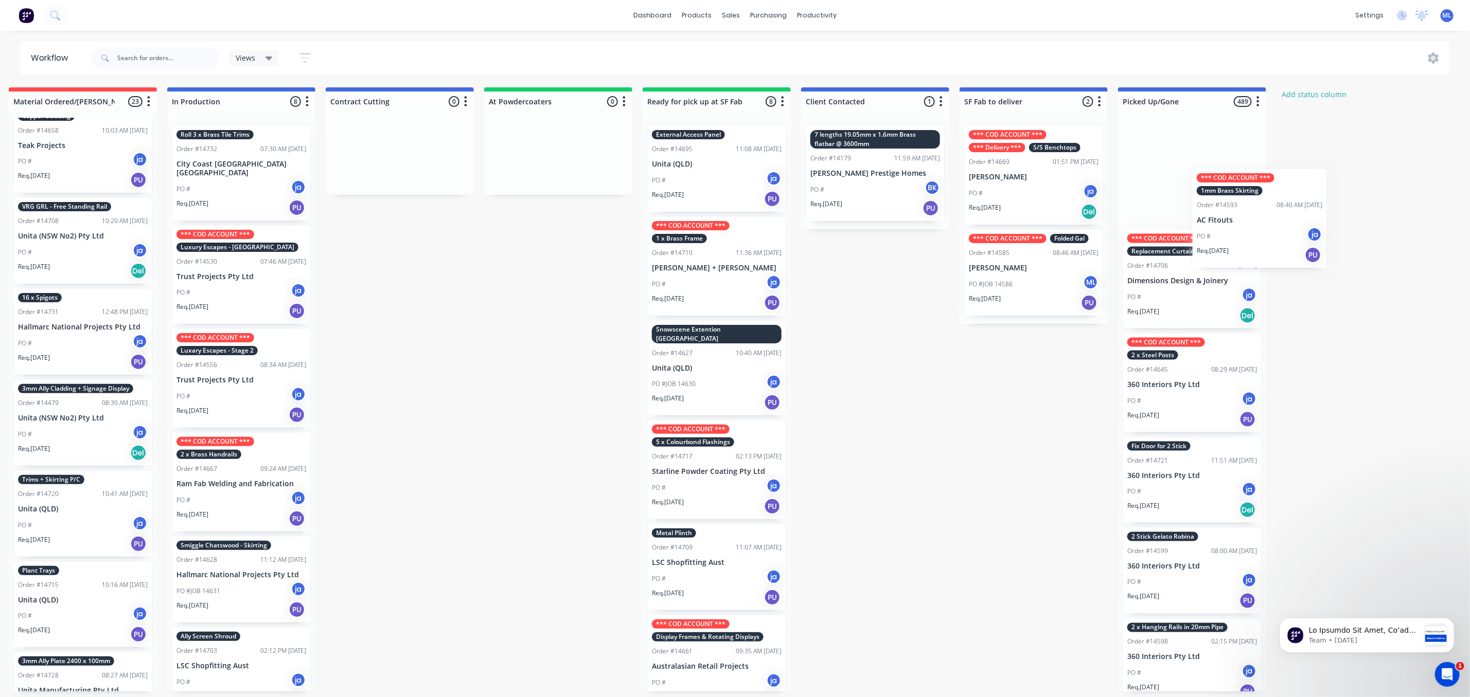
scroll to position [0, 187]
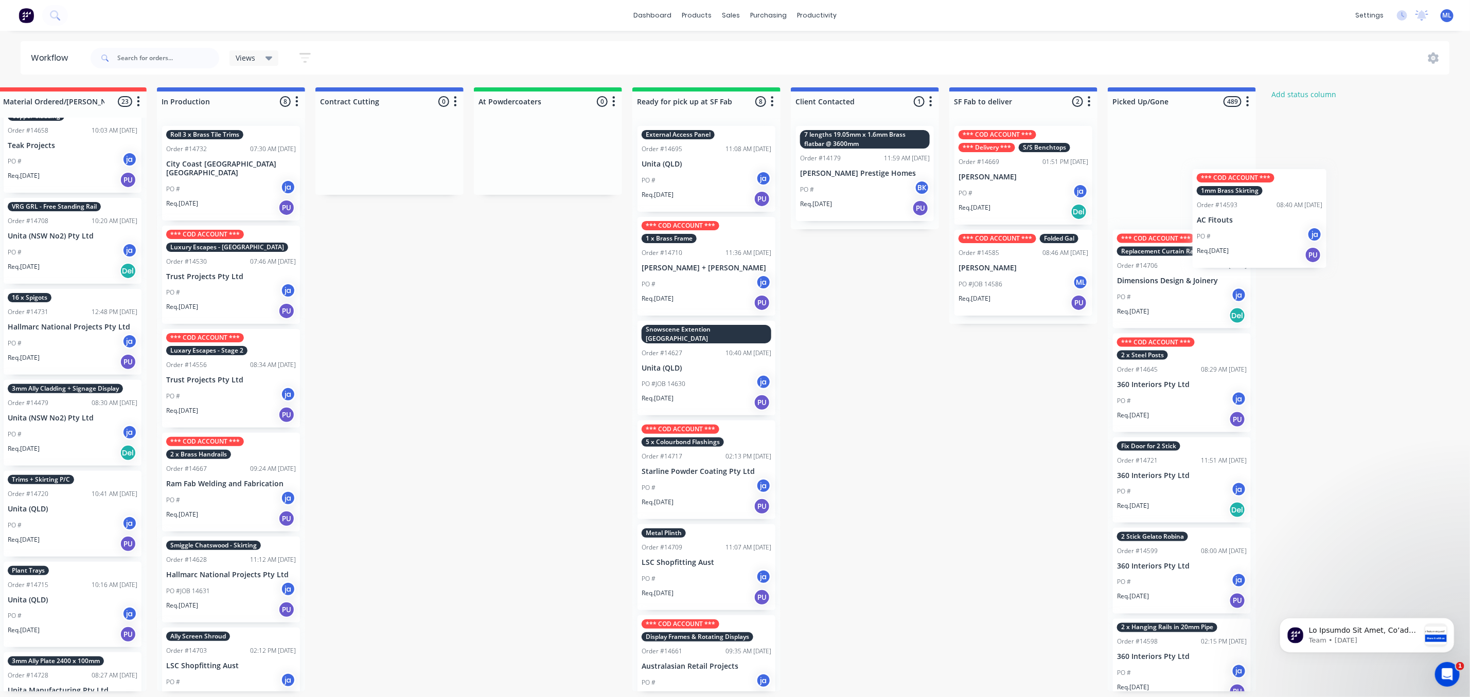
drag, startPoint x: 112, startPoint y: 164, endPoint x: 1204, endPoint y: 193, distance: 1092.4
click at [1209, 196] on div "Submitted 17 Status colour #273444 hex #273444 Save Cancel Summaries Total orde…" at bounding box center [667, 389] width 1715 height 604
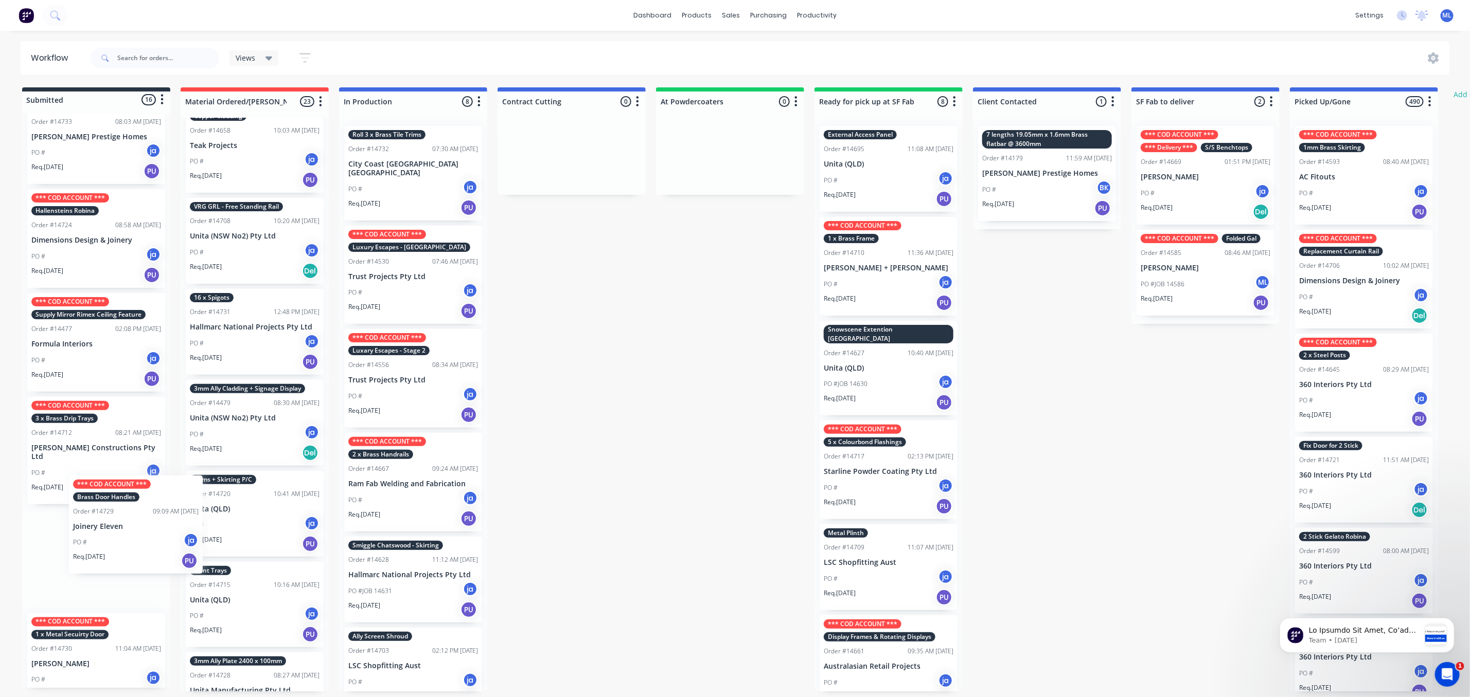
scroll to position [2, 0]
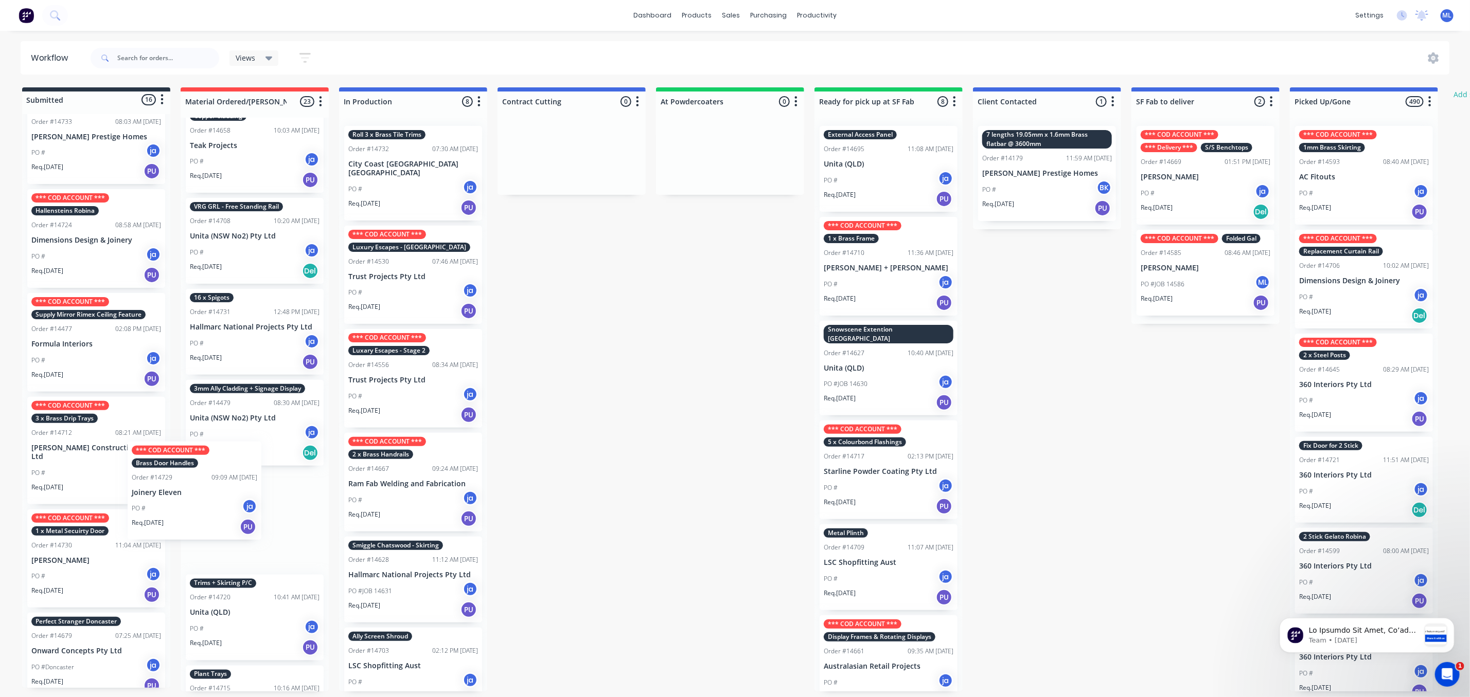
drag, startPoint x: 62, startPoint y: 577, endPoint x: 187, endPoint y: 505, distance: 144.5
click at [187, 505] on div "Submitted 16 Status colour #273444 hex #273444 Save Cancel Summaries Total orde…" at bounding box center [849, 389] width 1715 height 604
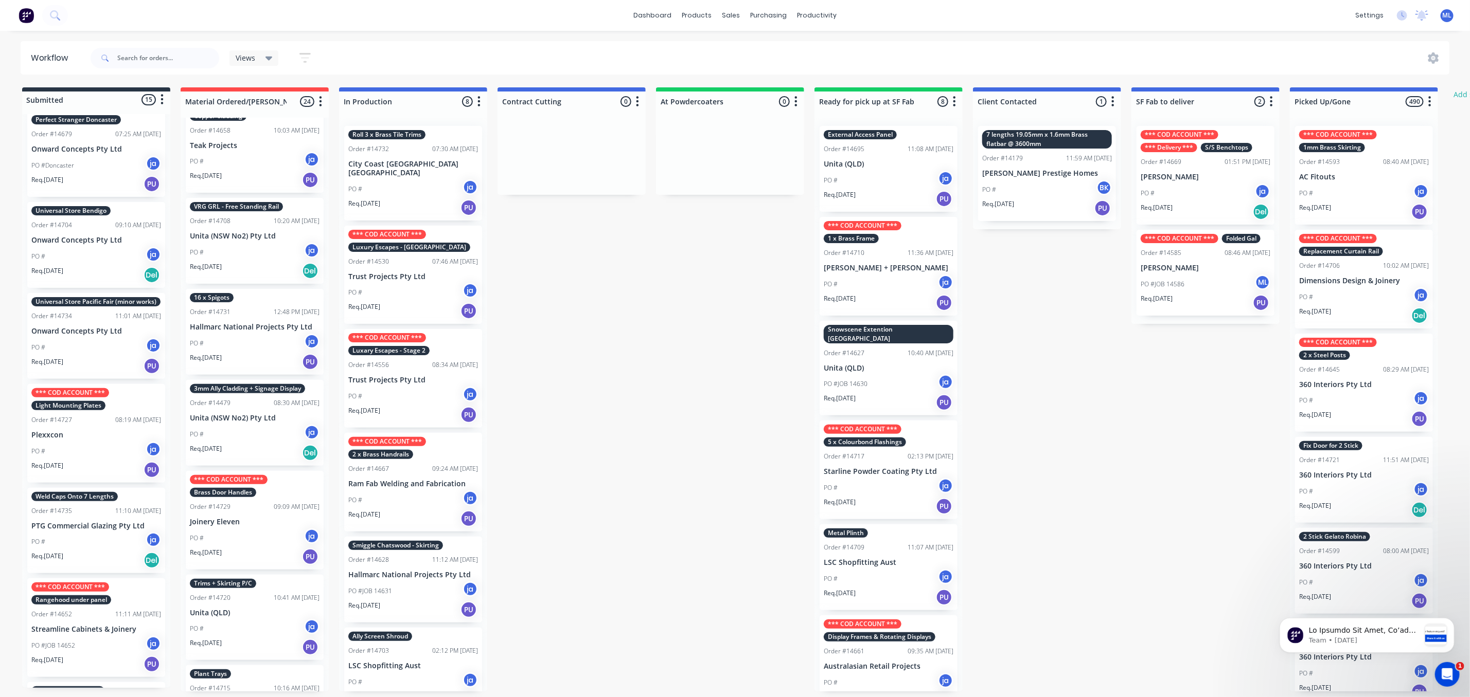
scroll to position [849, 0]
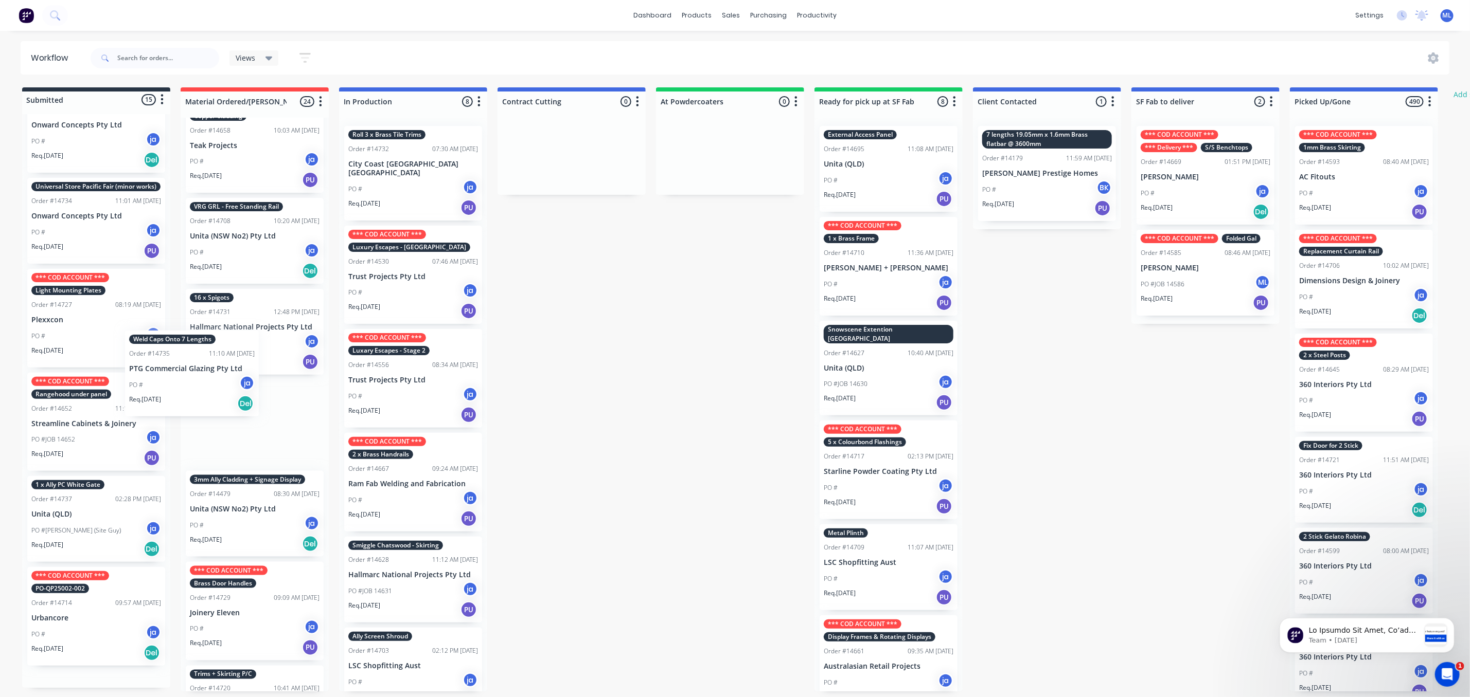
drag, startPoint x: 97, startPoint y: 437, endPoint x: 199, endPoint y: 395, distance: 110.2
click at [199, 395] on div "Submitted 15 Status colour #273444 hex #273444 Save Cancel Summaries Total orde…" at bounding box center [849, 389] width 1715 height 604
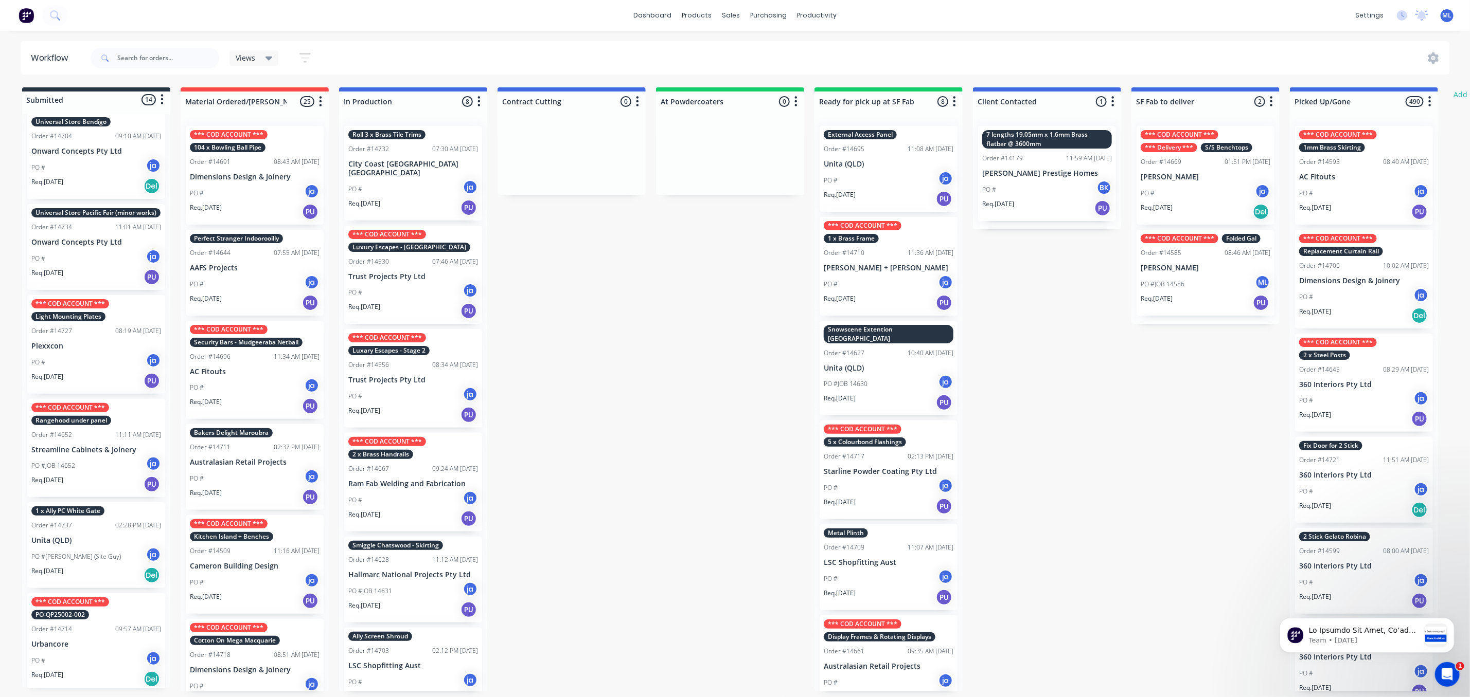
scroll to position [0, 0]
